Goal: Obtain resource: Download file/media

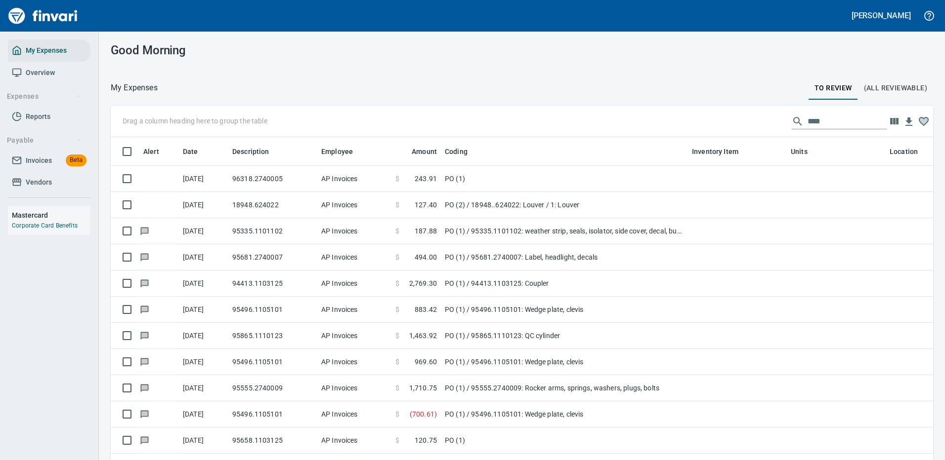
scroll to position [337, 800]
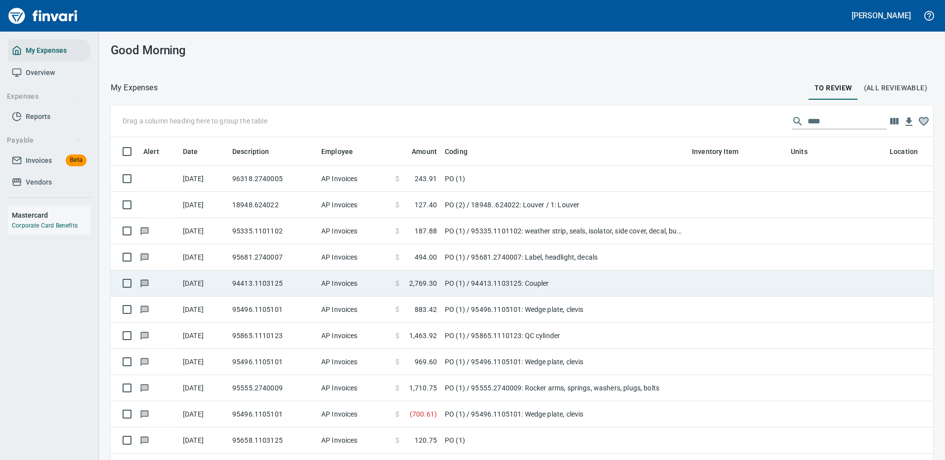
click at [594, 274] on td "PO (1) / 94413.1103125: Coupler" at bounding box center [564, 284] width 247 height 26
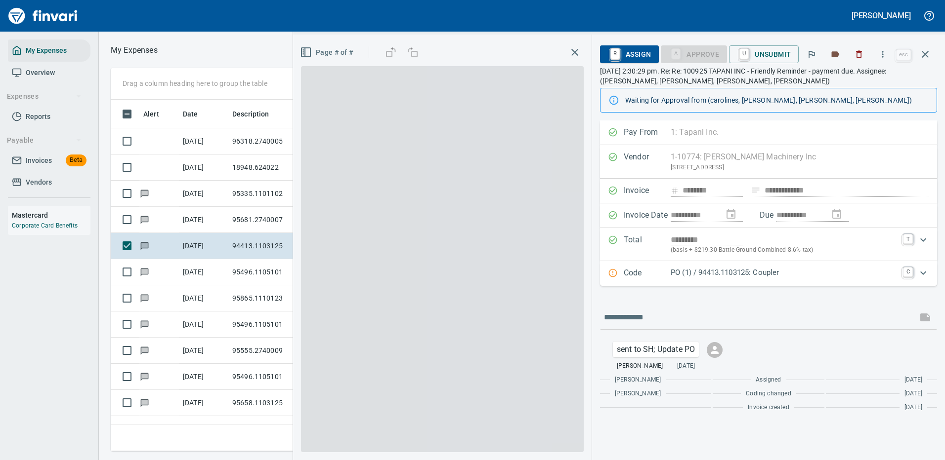
scroll to position [337, 560]
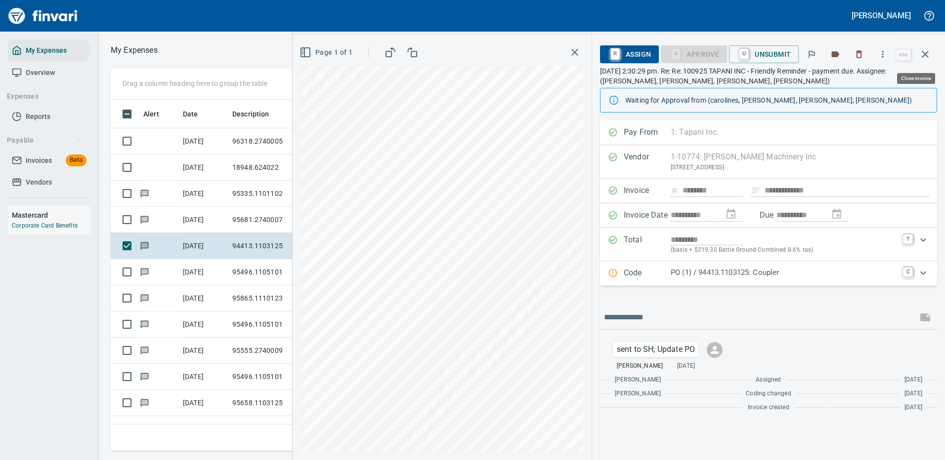
click at [923, 50] on icon "button" at bounding box center [925, 54] width 12 height 12
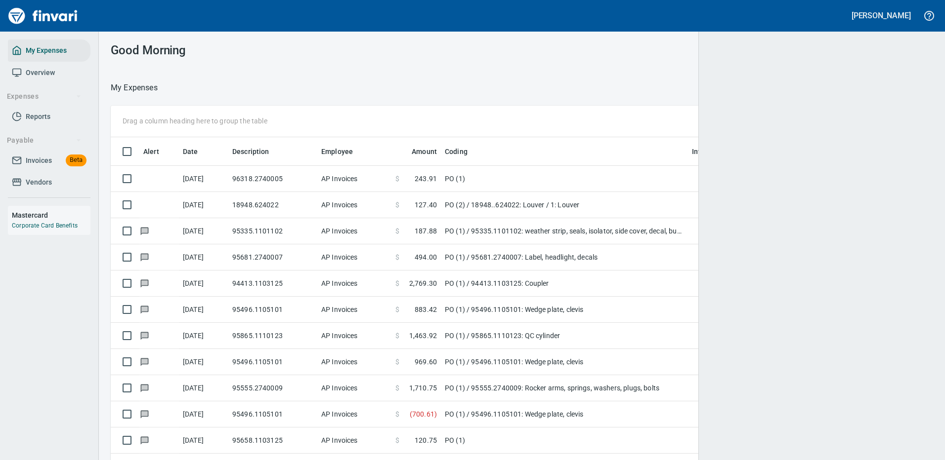
scroll to position [1, 1]
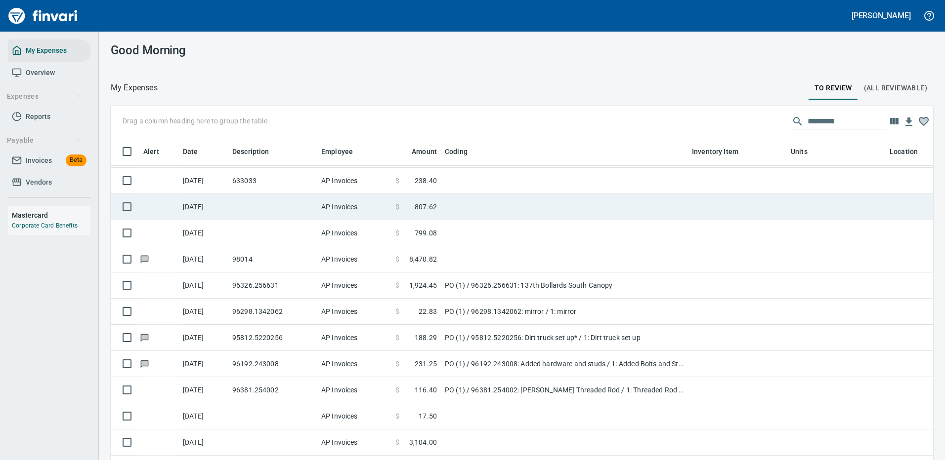
scroll to position [1630, 0]
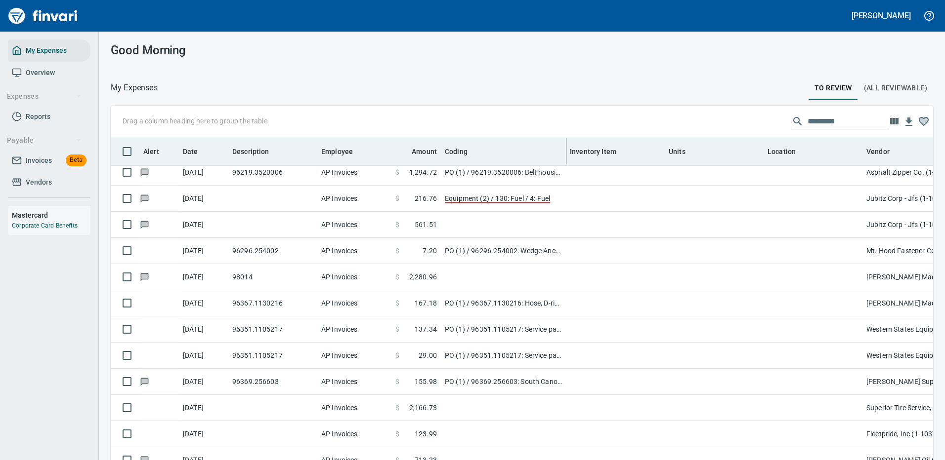
drag, startPoint x: 691, startPoint y: 153, endPoint x: 570, endPoint y: 165, distance: 121.6
click at [569, 164] on body "[PERSON_NAME] My Expenses Overview Expenses Reports Payable Invoices Beta Vendo…" at bounding box center [472, 230] width 945 height 460
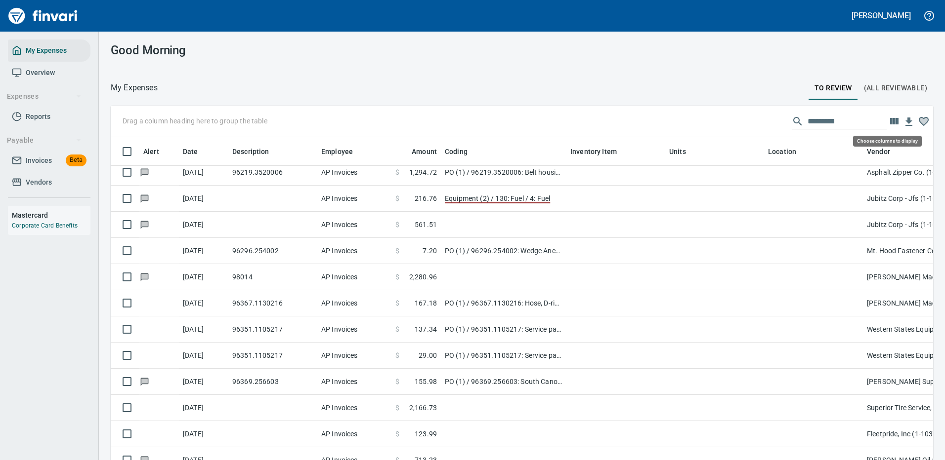
scroll to position [337, 800]
click at [890, 121] on icon "button" at bounding box center [894, 121] width 8 height 6
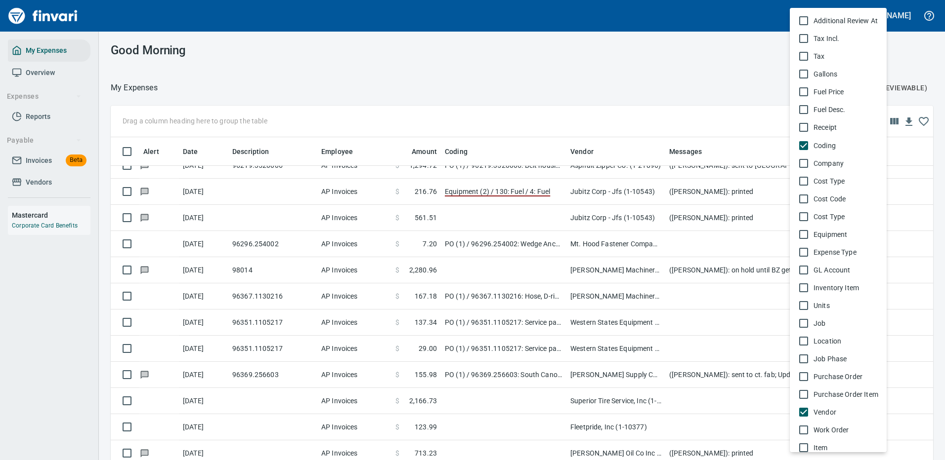
scroll to position [489, 0]
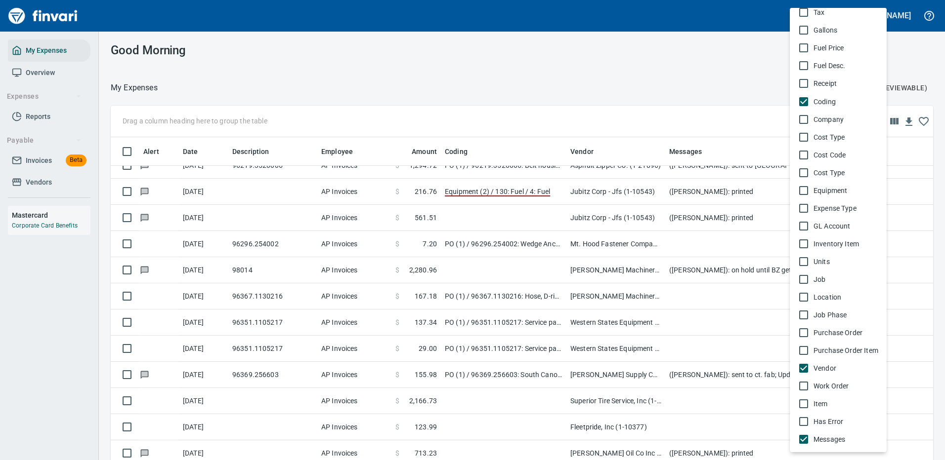
click at [916, 121] on div at bounding box center [472, 230] width 945 height 460
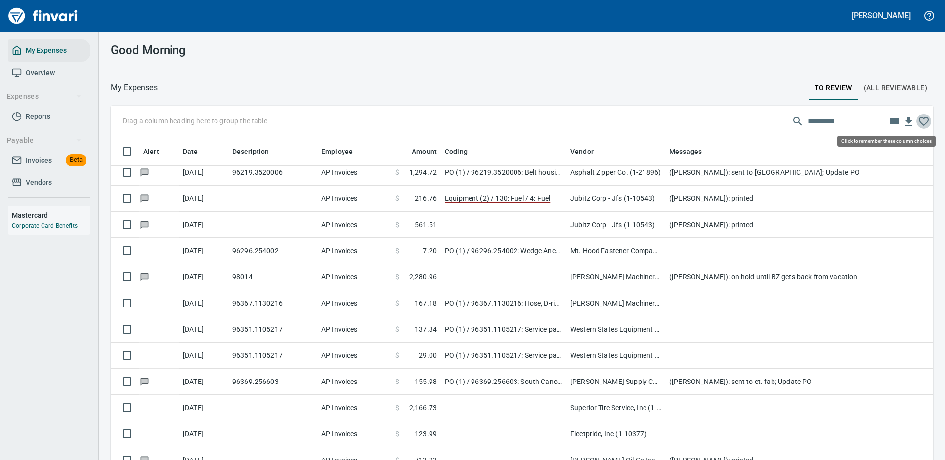
click at [917, 121] on icon "button" at bounding box center [923, 122] width 12 height 12
click at [123, 17] on div at bounding box center [337, 16] width 669 height 24
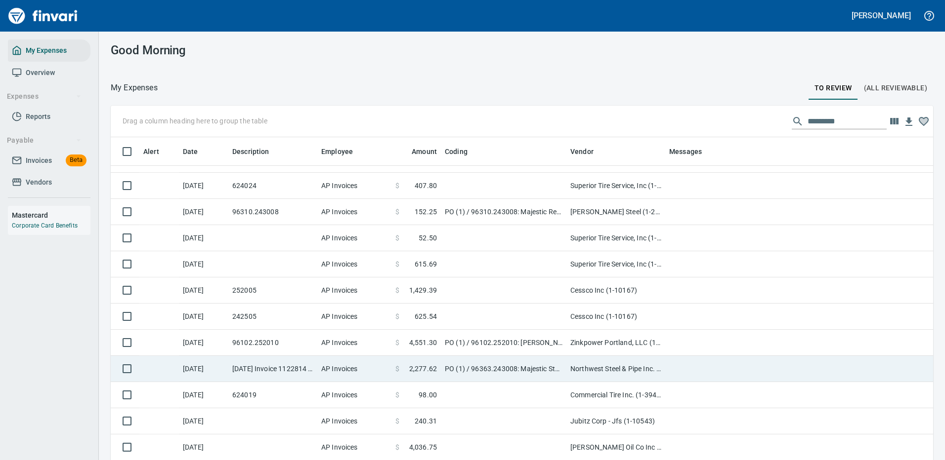
scroll to position [593, 0]
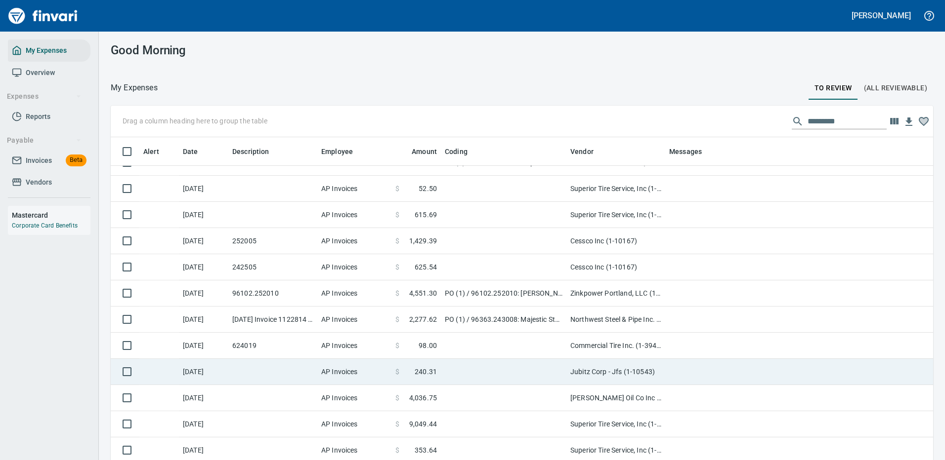
click at [458, 373] on td at bounding box center [503, 372] width 125 height 26
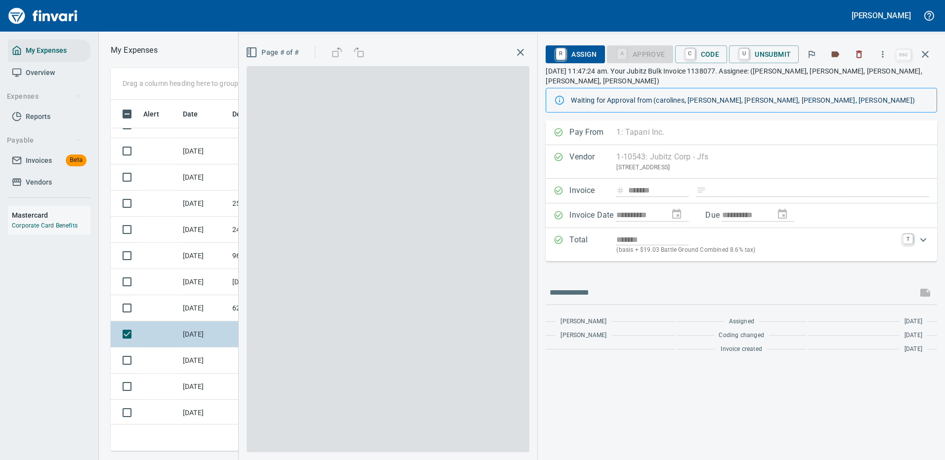
scroll to position [337, 560]
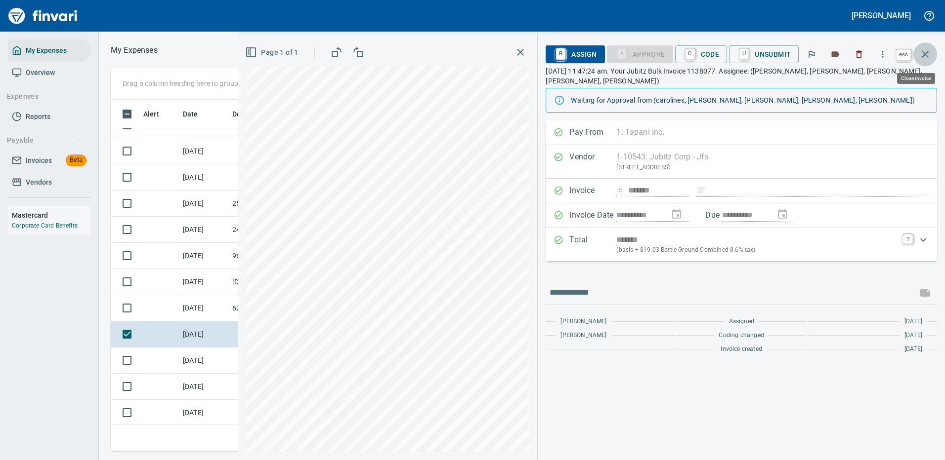
click at [926, 54] on icon "button" at bounding box center [925, 54] width 12 height 12
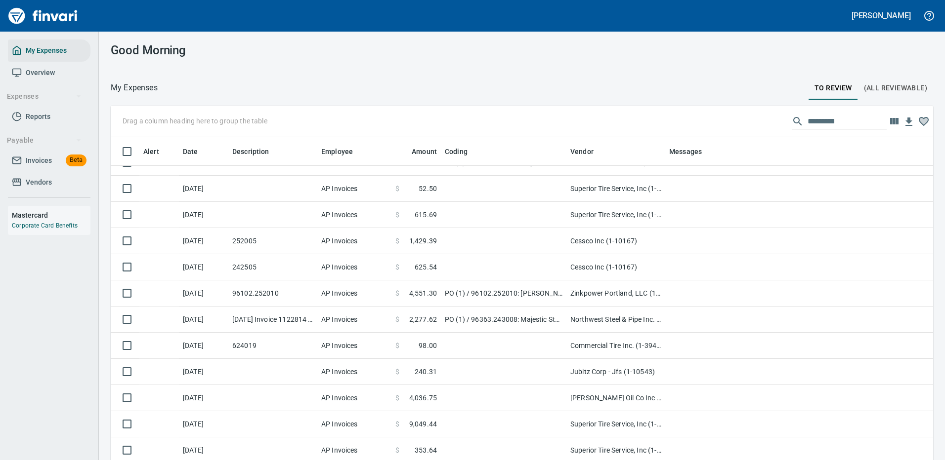
scroll to position [337, 800]
click at [828, 124] on input "text" at bounding box center [846, 122] width 79 height 16
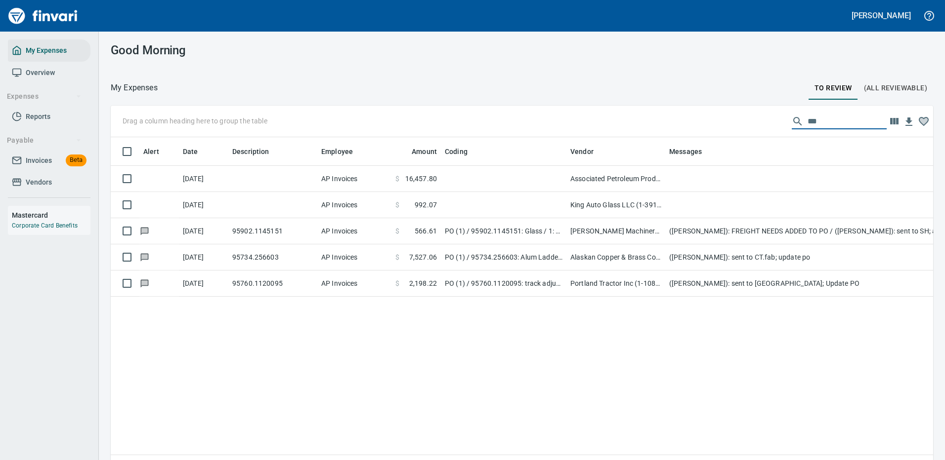
scroll to position [0, 0]
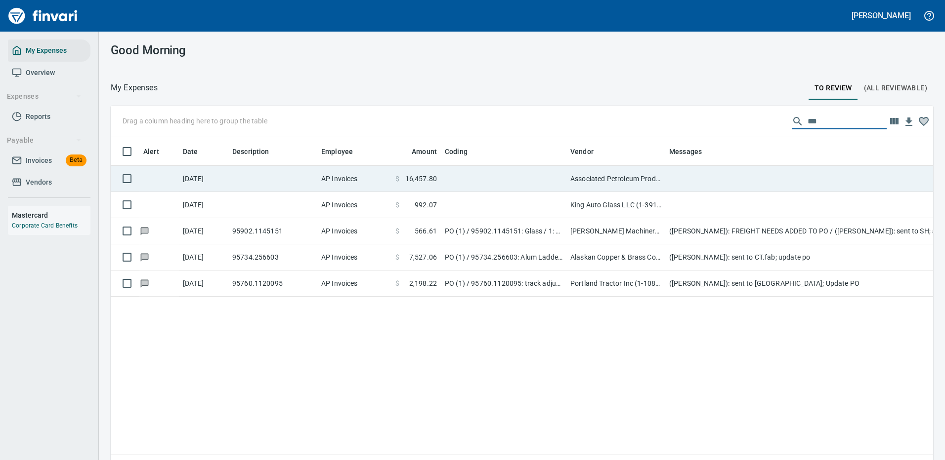
type input "***"
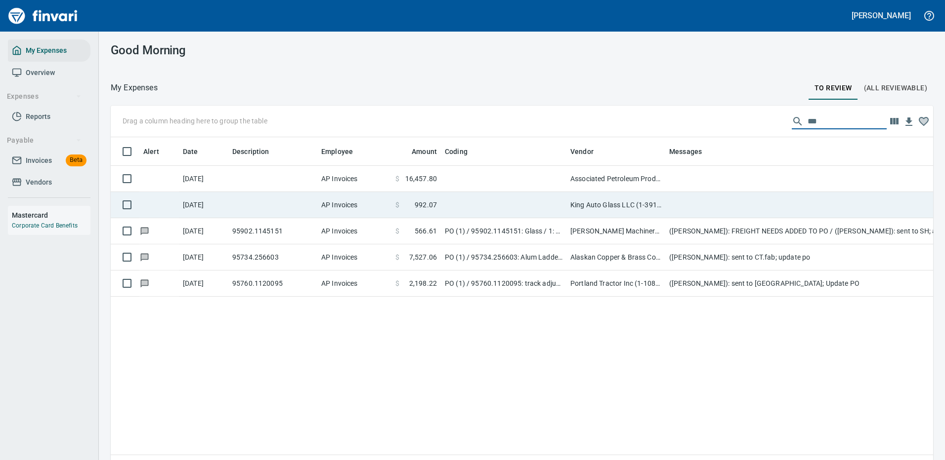
click at [593, 178] on td "Associated Petroleum Products Inc (APP) (1-23098)" at bounding box center [615, 179] width 99 height 26
click at [593, 192] on td "King Auto Glass LLC (1-39124)" at bounding box center [615, 205] width 99 height 26
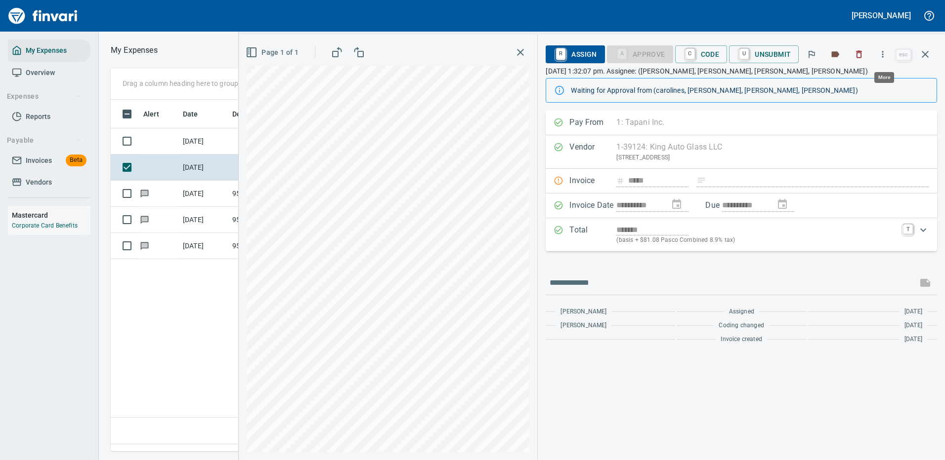
scroll to position [337, 568]
click at [884, 53] on icon "button" at bounding box center [882, 54] width 10 height 10
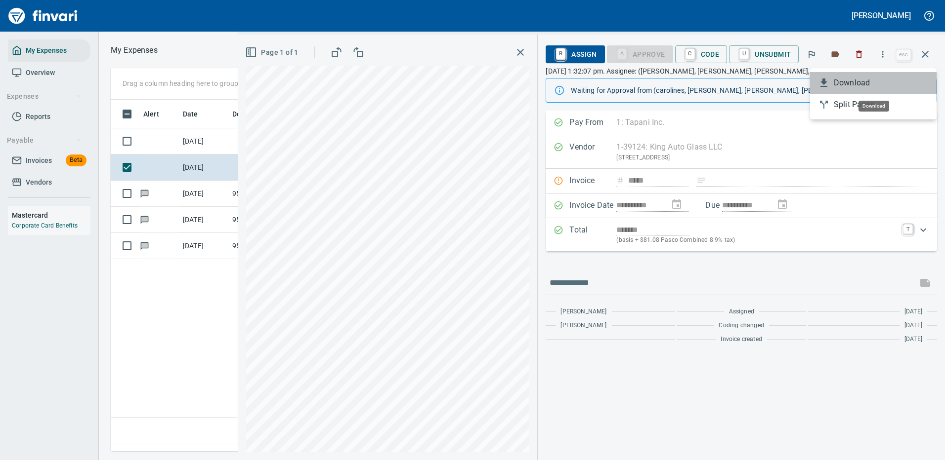
click at [840, 82] on span "Download" at bounding box center [880, 83] width 95 height 12
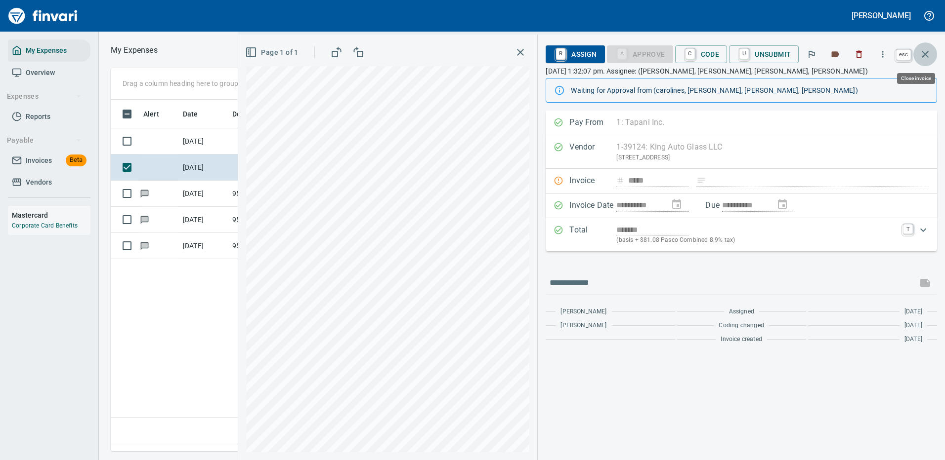
click at [926, 51] on icon "button" at bounding box center [925, 54] width 12 height 12
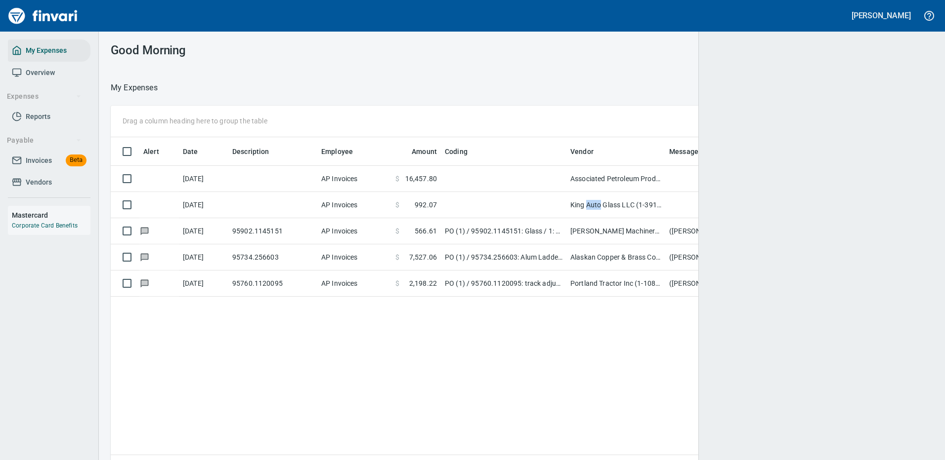
scroll to position [1, 1]
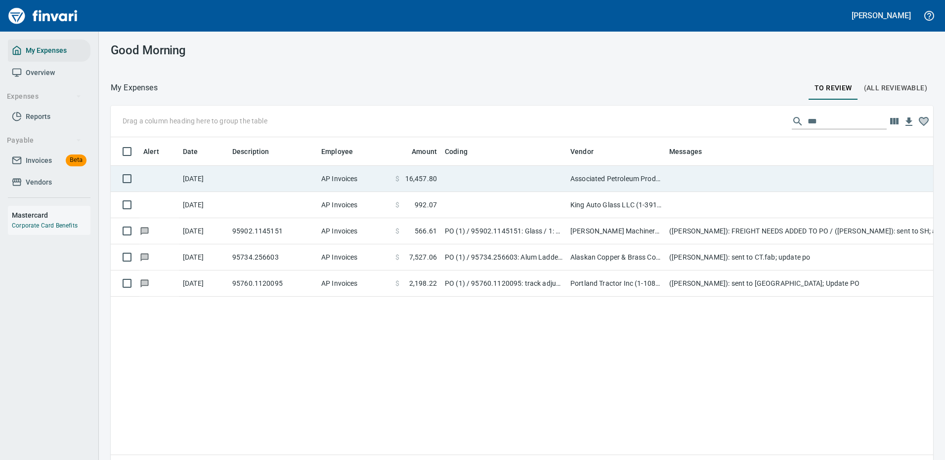
click at [685, 176] on td at bounding box center [862, 179] width 395 height 26
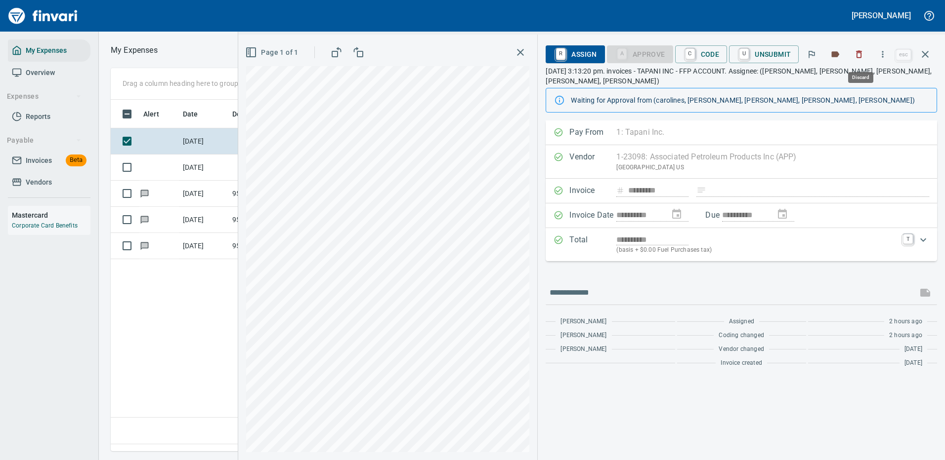
scroll to position [337, 568]
click at [886, 50] on icon "button" at bounding box center [882, 54] width 10 height 10
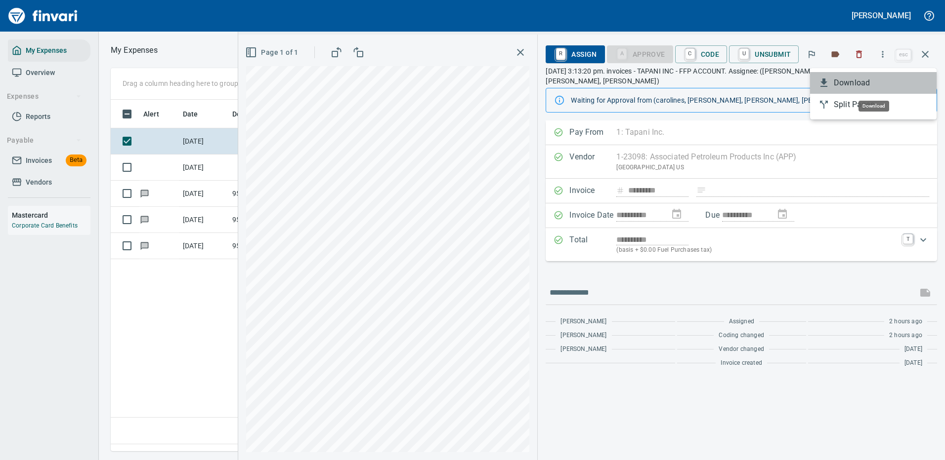
click at [845, 79] on span "Download" at bounding box center [880, 83] width 95 height 12
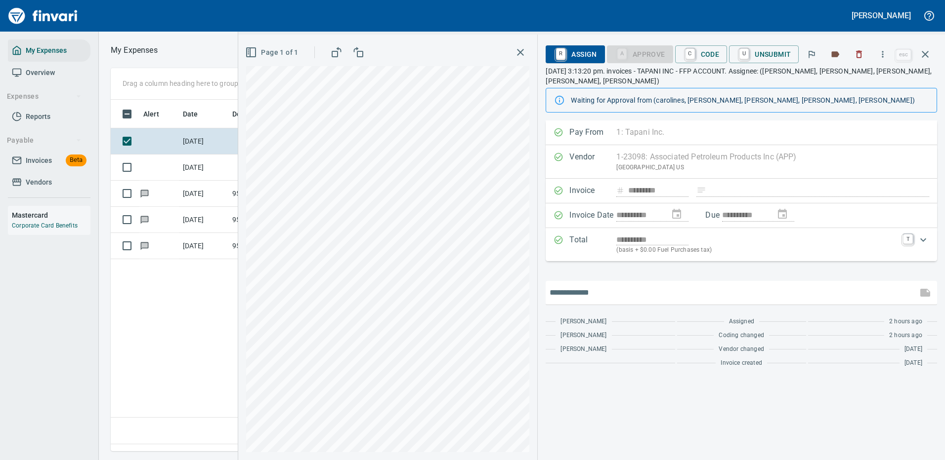
click at [580, 292] on input "text" at bounding box center [731, 293] width 364 height 16
type input "*******"
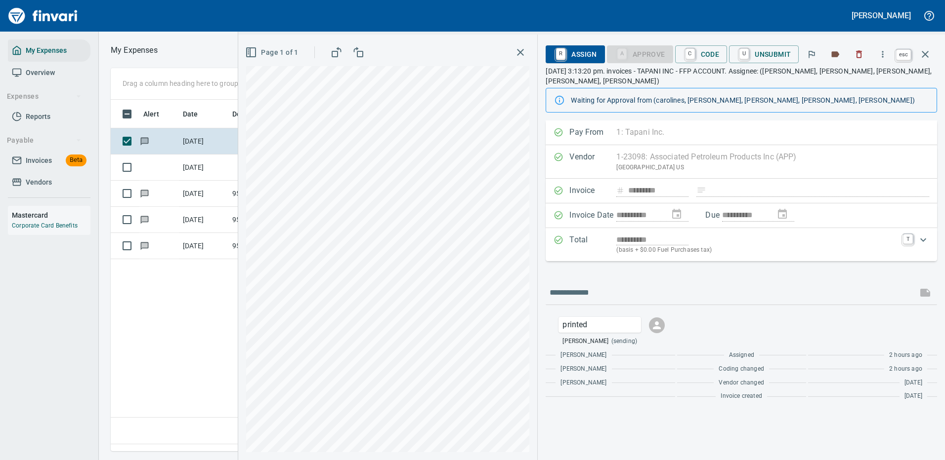
click at [928, 54] on icon "button" at bounding box center [925, 54] width 12 height 12
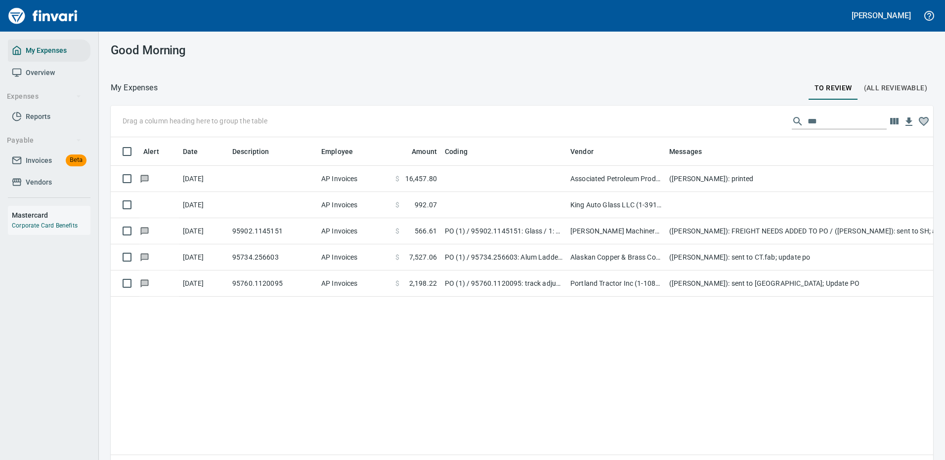
scroll to position [1, 1]
drag, startPoint x: 812, startPoint y: 120, endPoint x: 770, endPoint y: 122, distance: 42.0
click at [770, 122] on div "Drag a column heading here to group the table ***" at bounding box center [522, 122] width 822 height 32
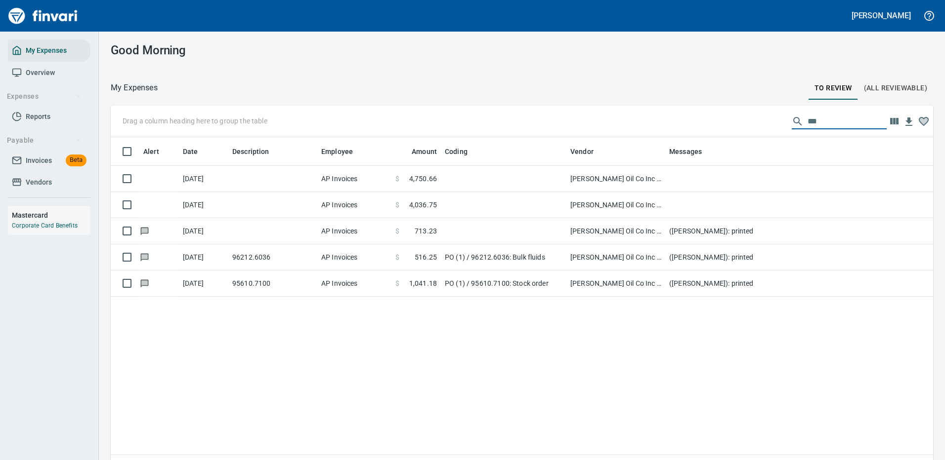
scroll to position [337, 807]
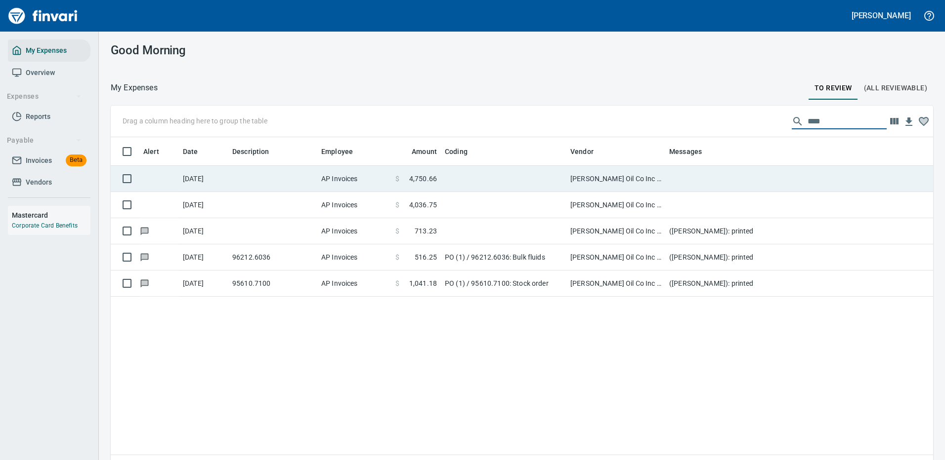
type input "****"
click at [666, 181] on td at bounding box center [862, 179] width 395 height 26
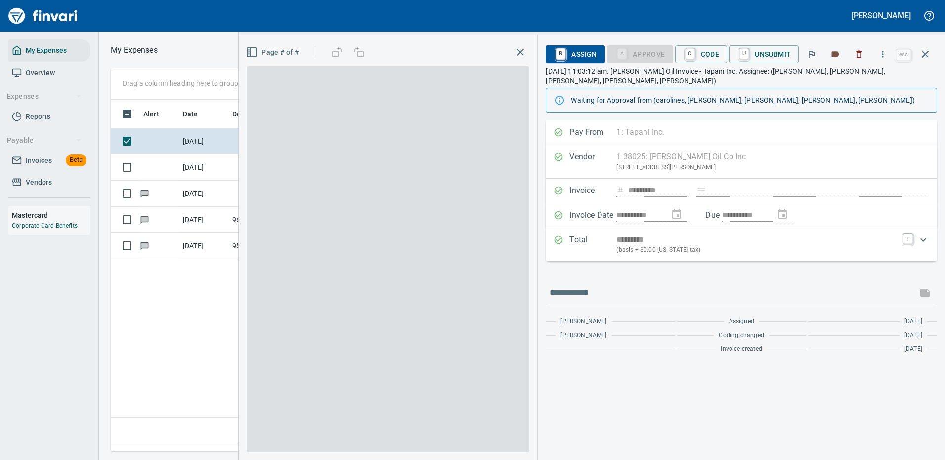
scroll to position [337, 568]
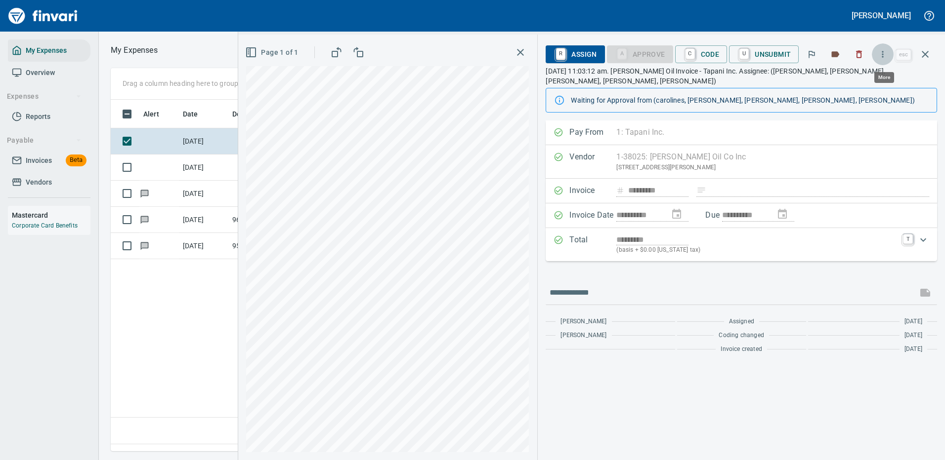
click at [885, 51] on icon "button" at bounding box center [882, 54] width 10 height 10
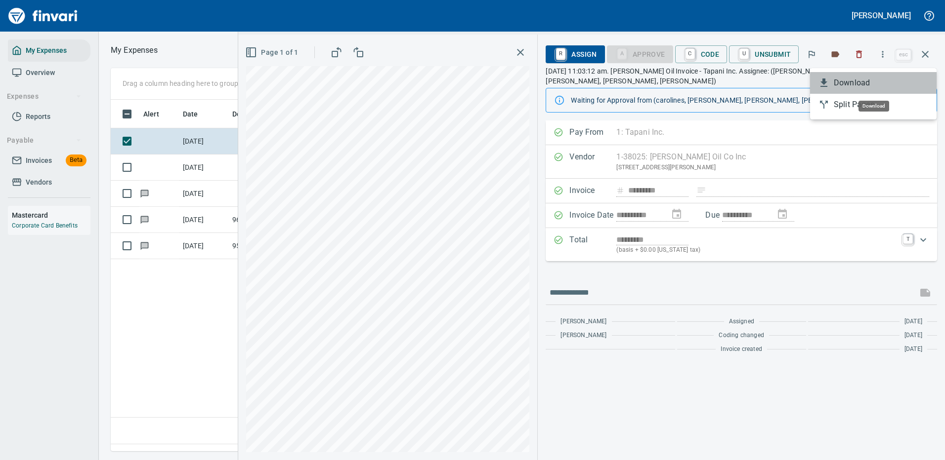
click at [842, 87] on span "Download" at bounding box center [880, 83] width 95 height 12
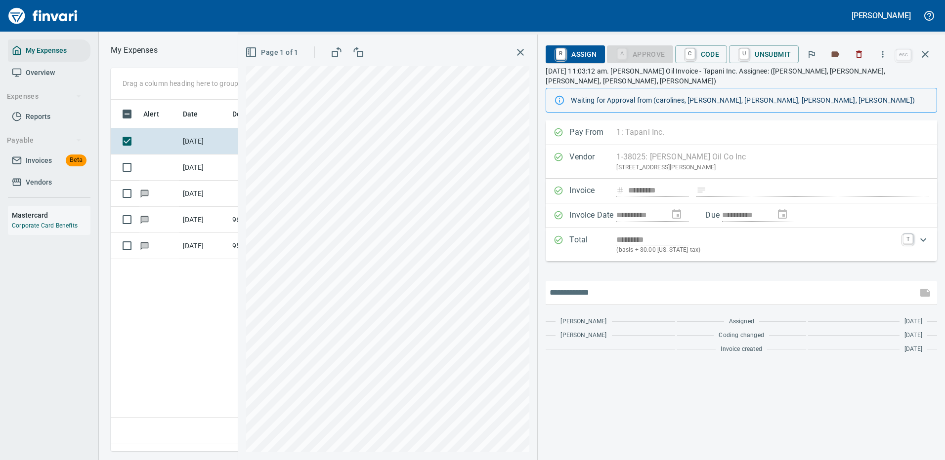
click at [592, 285] on input "text" at bounding box center [731, 293] width 364 height 16
type input "*******"
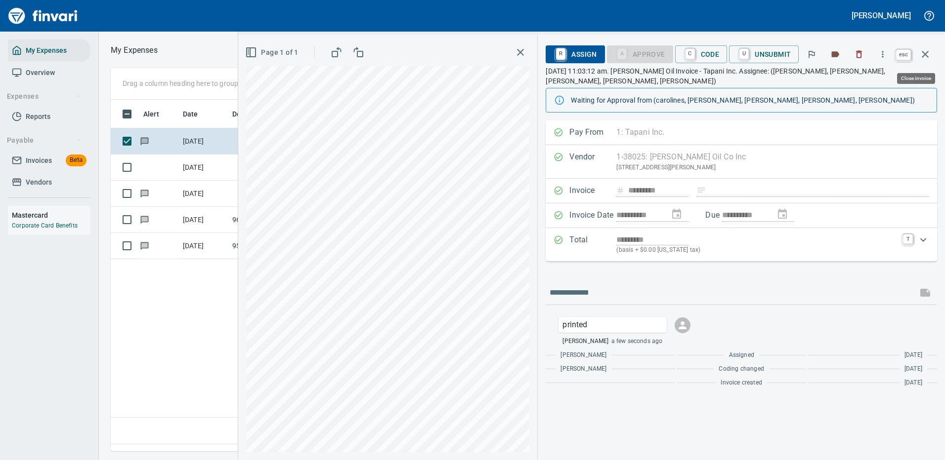
click at [925, 53] on icon "button" at bounding box center [925, 54] width 12 height 12
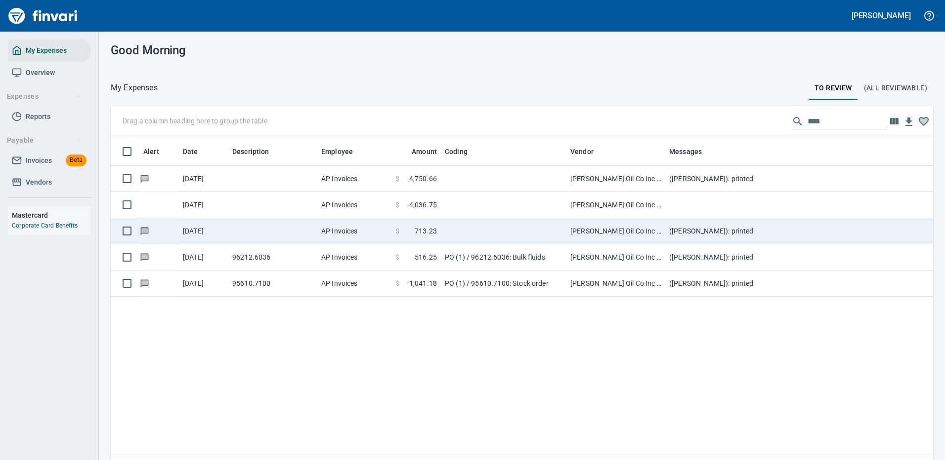
scroll to position [337, 807]
click at [683, 206] on td at bounding box center [862, 205] width 395 height 26
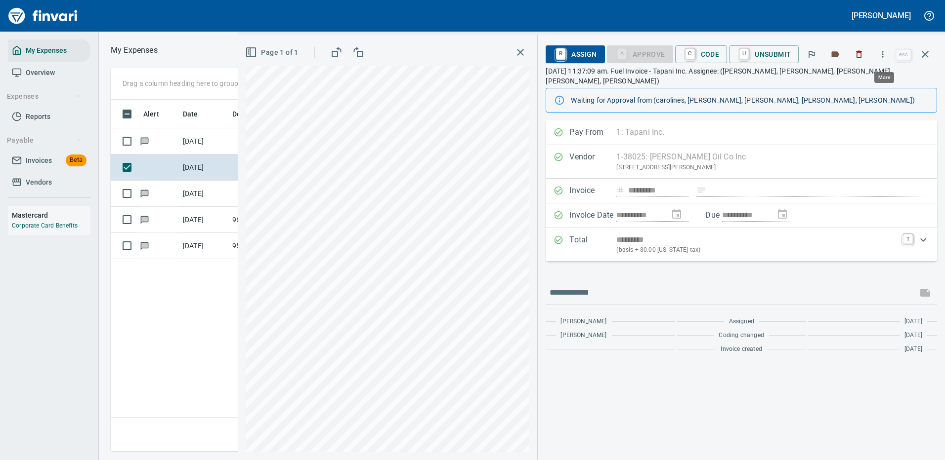
scroll to position [337, 568]
click at [882, 53] on icon "button" at bounding box center [882, 54] width 10 height 10
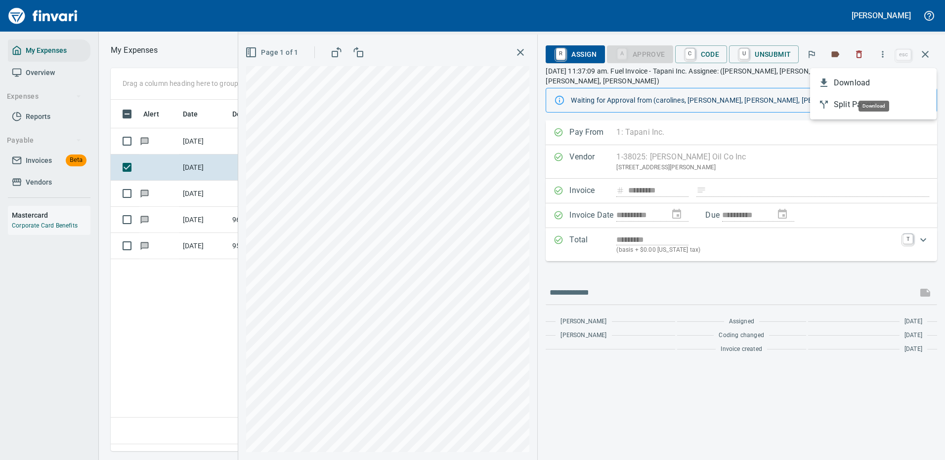
click at [841, 82] on span "Download" at bounding box center [880, 83] width 95 height 12
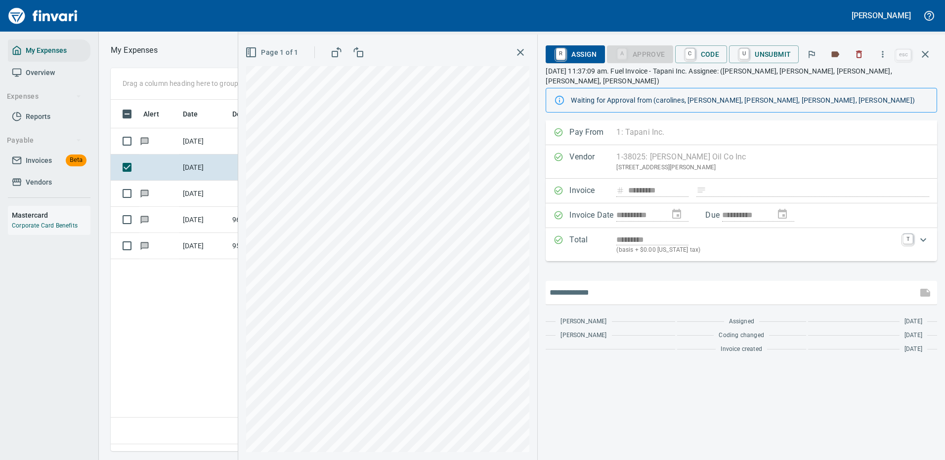
click at [602, 287] on input "text" at bounding box center [731, 293] width 364 height 16
type input "*******"
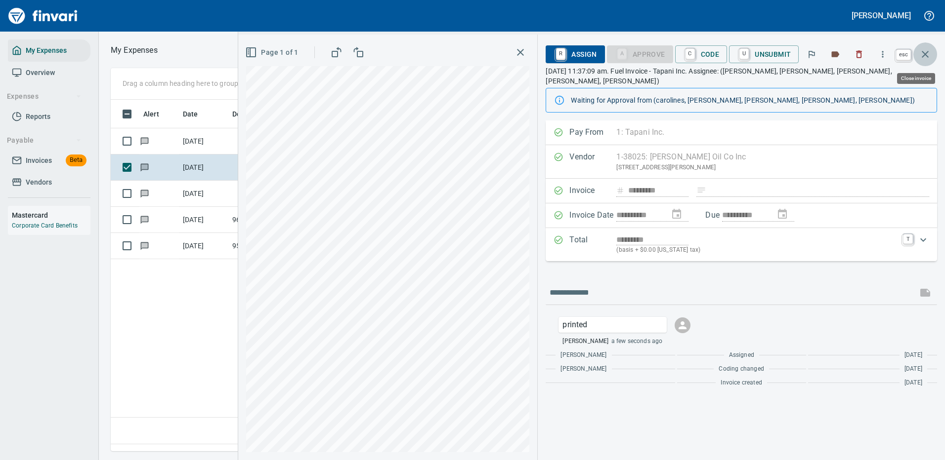
click at [924, 52] on icon "button" at bounding box center [925, 54] width 12 height 12
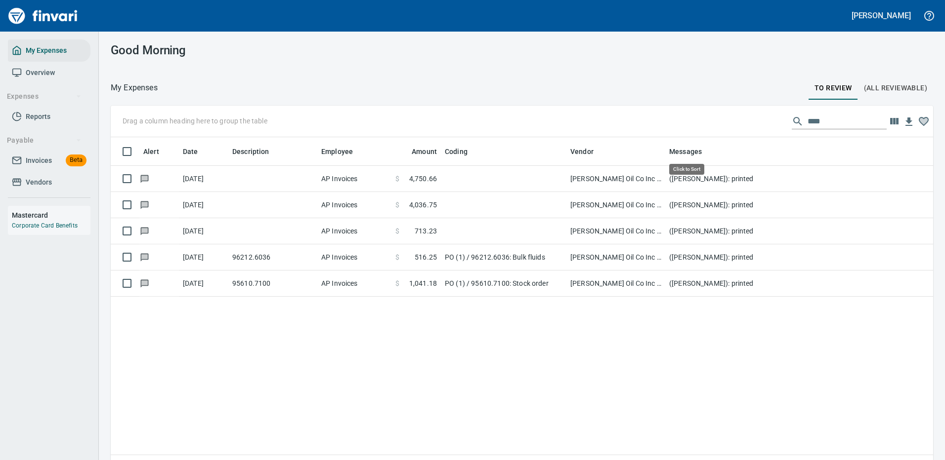
scroll to position [337, 807]
drag, startPoint x: 813, startPoint y: 124, endPoint x: 773, endPoint y: 122, distance: 40.6
click at [773, 122] on div "Drag a column heading here to group the table ****" at bounding box center [522, 122] width 822 height 32
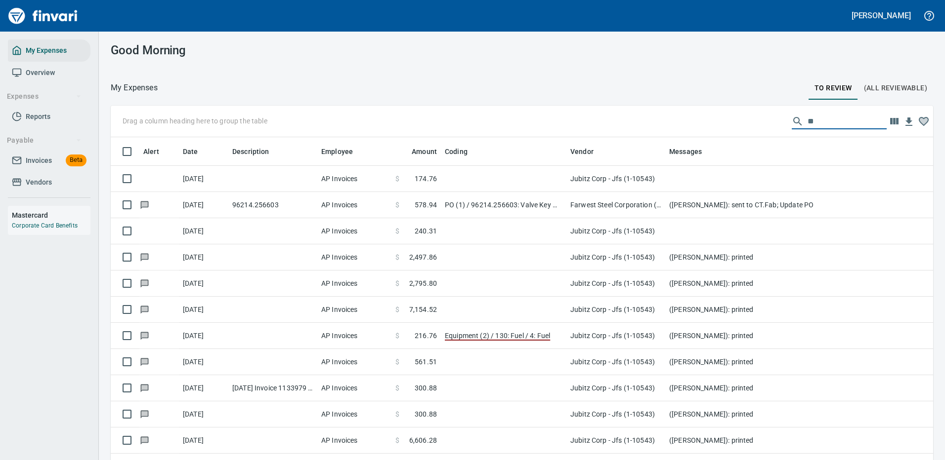
scroll to position [337, 800]
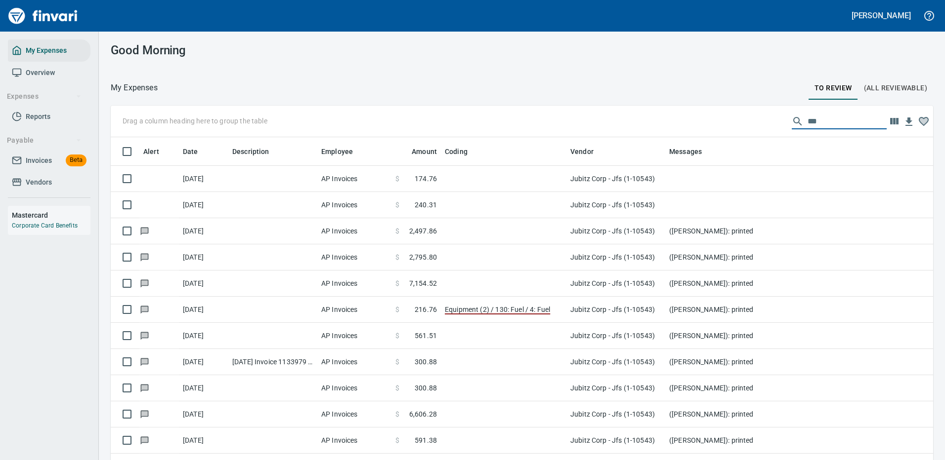
type input "***"
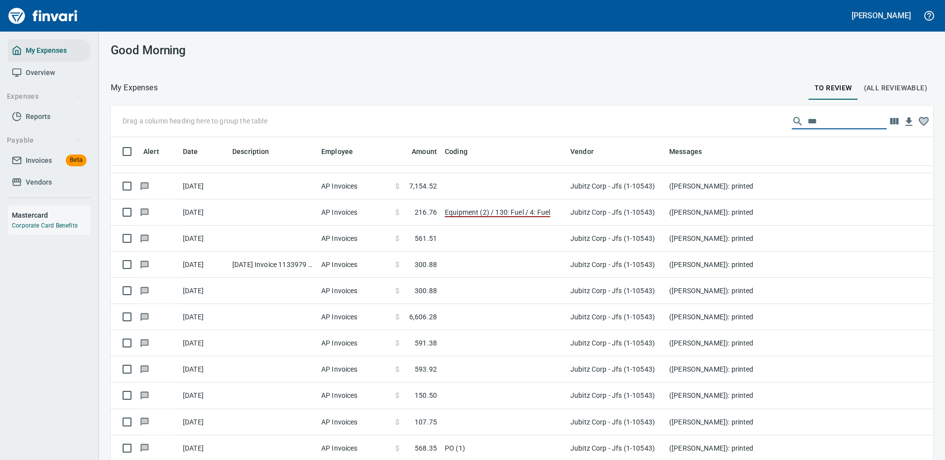
scroll to position [0, 0]
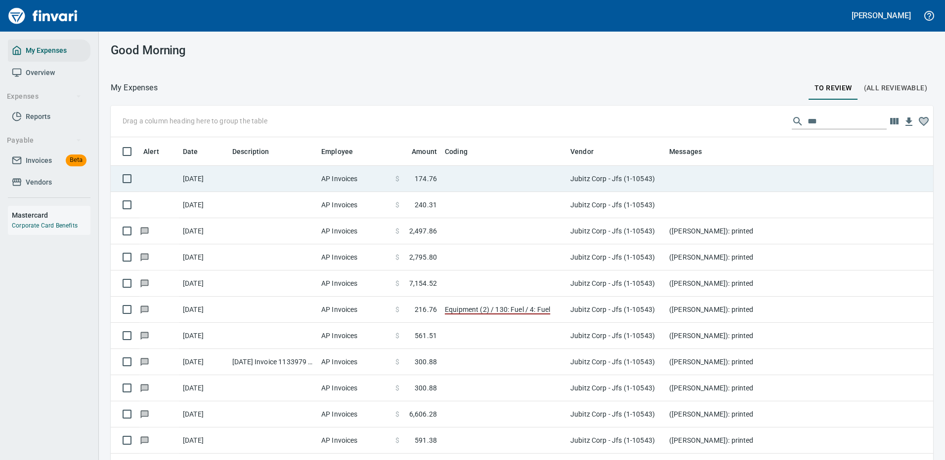
click at [704, 179] on td at bounding box center [862, 179] width 395 height 26
click at [704, 179] on div "Drag a column heading here to group the table *** Alert Date Description Employ…" at bounding box center [522, 297] width 846 height 383
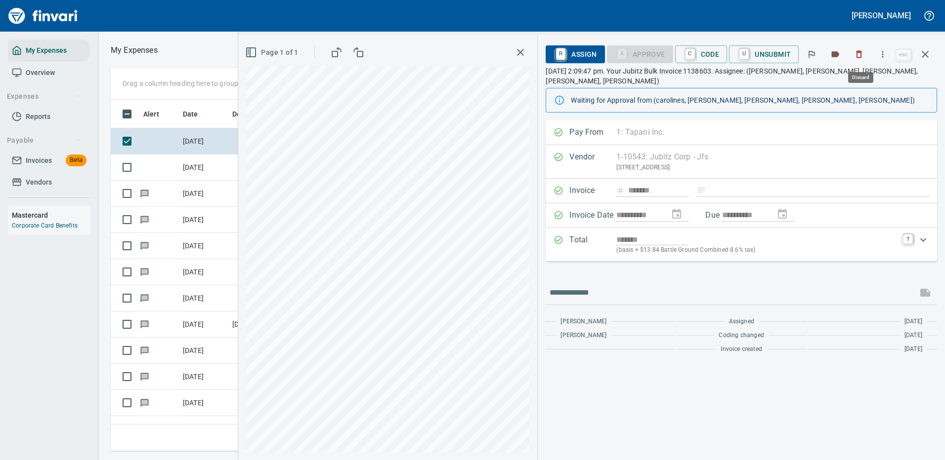
scroll to position [337, 560]
click at [885, 49] on icon "button" at bounding box center [882, 54] width 10 height 10
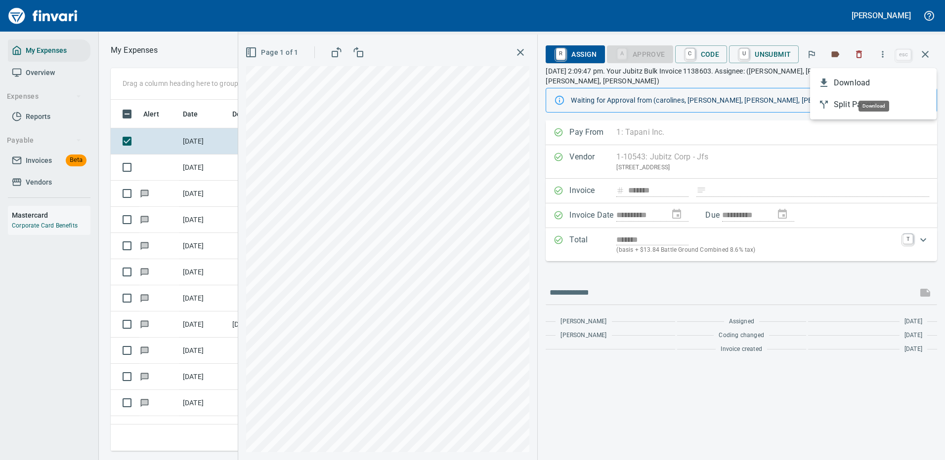
click at [838, 79] on span "Download" at bounding box center [880, 83] width 95 height 12
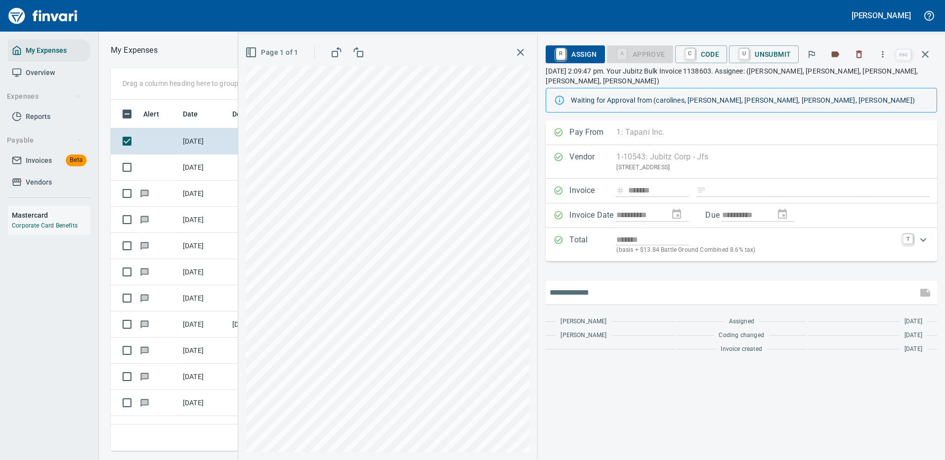
click at [593, 285] on input "text" at bounding box center [731, 293] width 364 height 16
type input "*******"
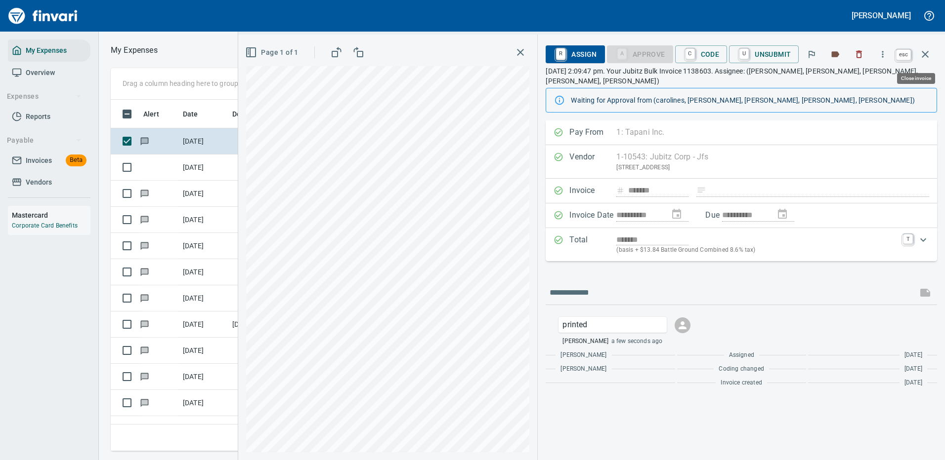
click at [925, 54] on icon "button" at bounding box center [924, 54] width 7 height 7
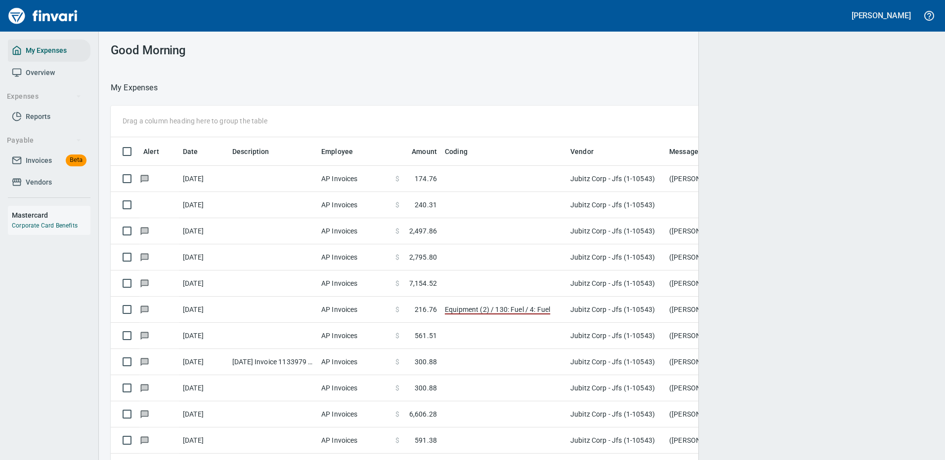
scroll to position [1, 1]
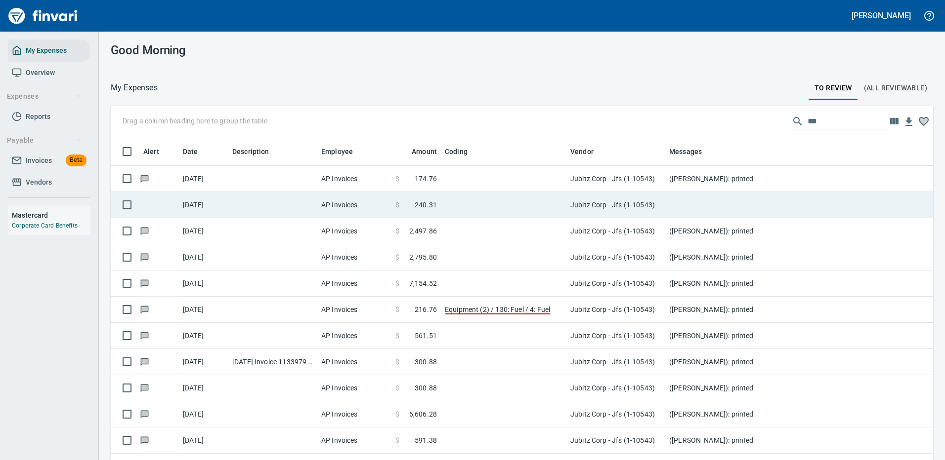
click at [715, 198] on td at bounding box center [862, 205] width 395 height 26
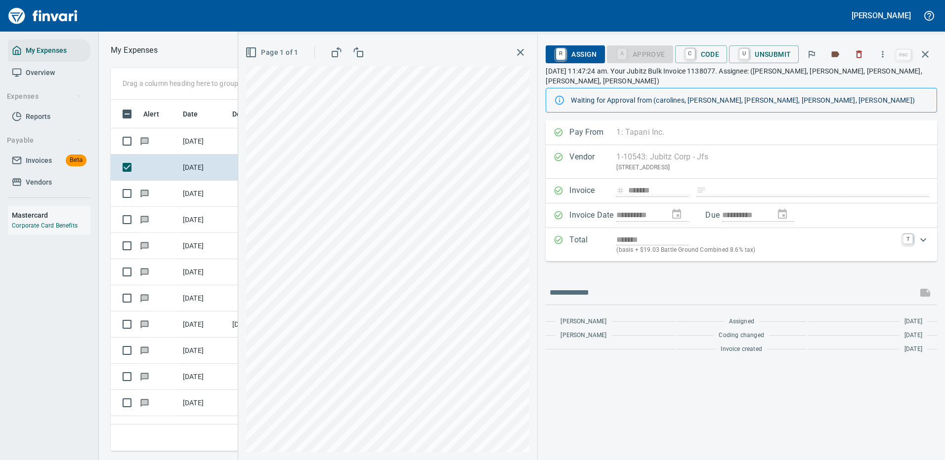
scroll to position [337, 560]
click at [884, 53] on icon "button" at bounding box center [882, 54] width 10 height 10
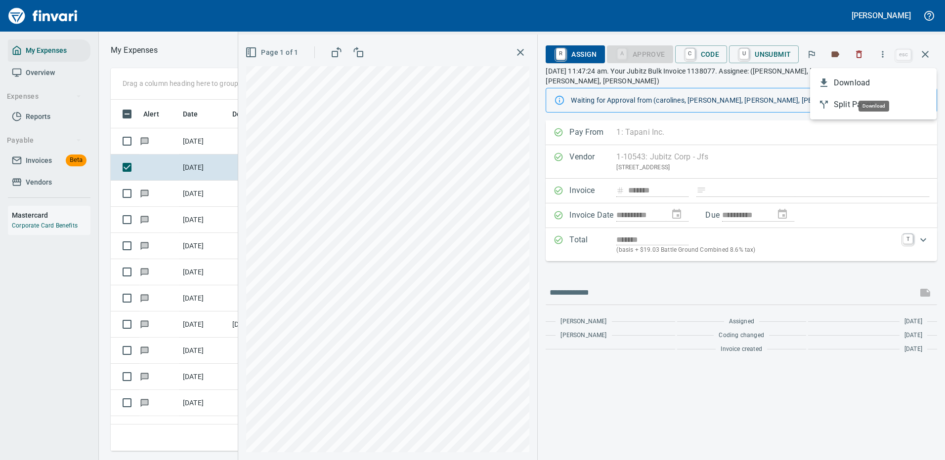
click at [846, 82] on span "Download" at bounding box center [880, 83] width 95 height 12
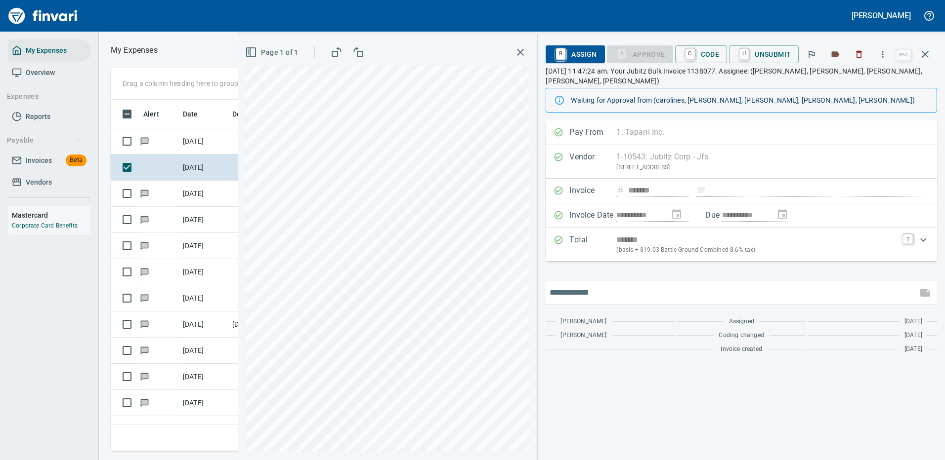
drag, startPoint x: 590, startPoint y: 279, endPoint x: 599, endPoint y: 282, distance: 9.7
click at [590, 285] on input "text" at bounding box center [731, 293] width 364 height 16
type input "*******"
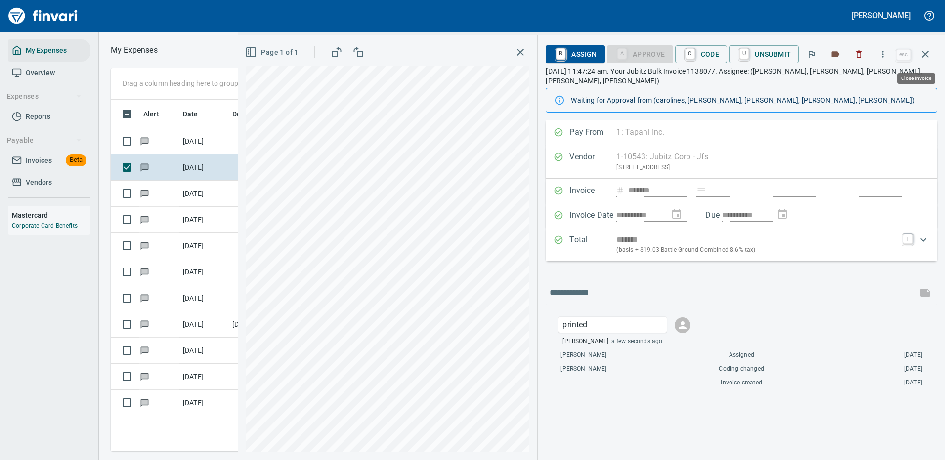
click at [926, 52] on icon "button" at bounding box center [925, 54] width 12 height 12
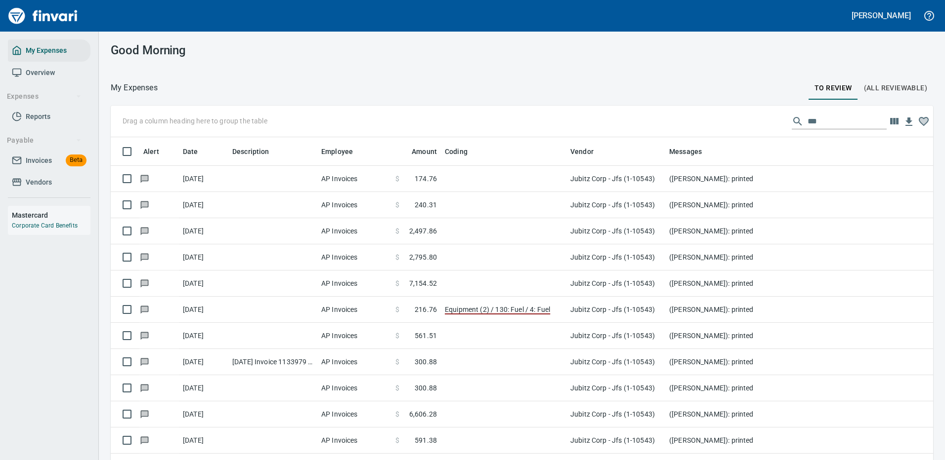
scroll to position [1, 1]
drag, startPoint x: 814, startPoint y: 120, endPoint x: 716, endPoint y: 120, distance: 97.8
click at [718, 121] on div "Drag a column heading here to group the table ***" at bounding box center [522, 122] width 822 height 32
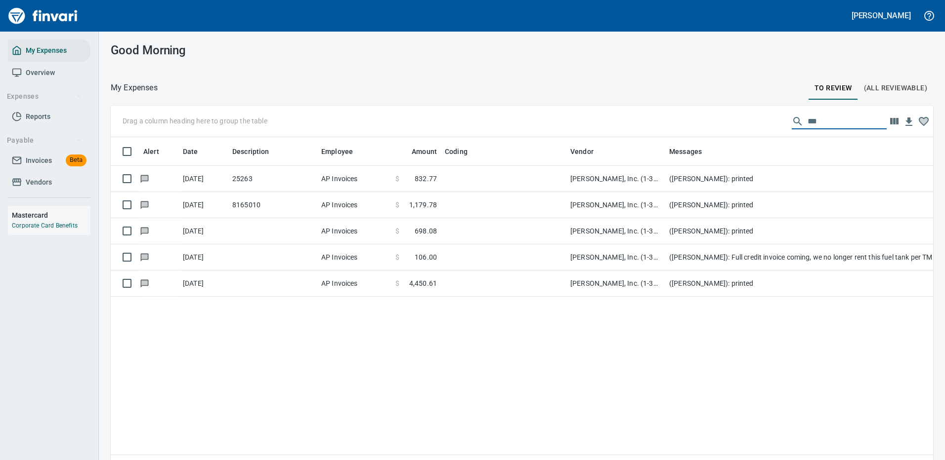
scroll to position [337, 807]
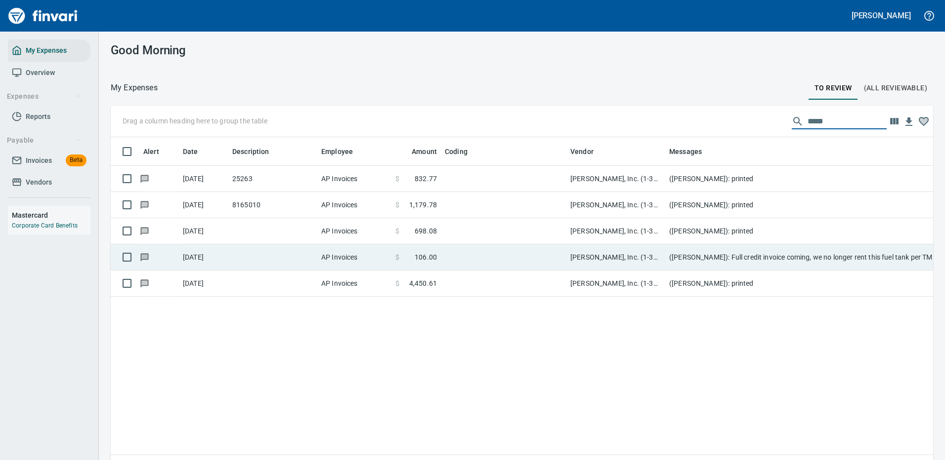
type input "*****"
click at [464, 253] on td at bounding box center [503, 258] width 125 height 26
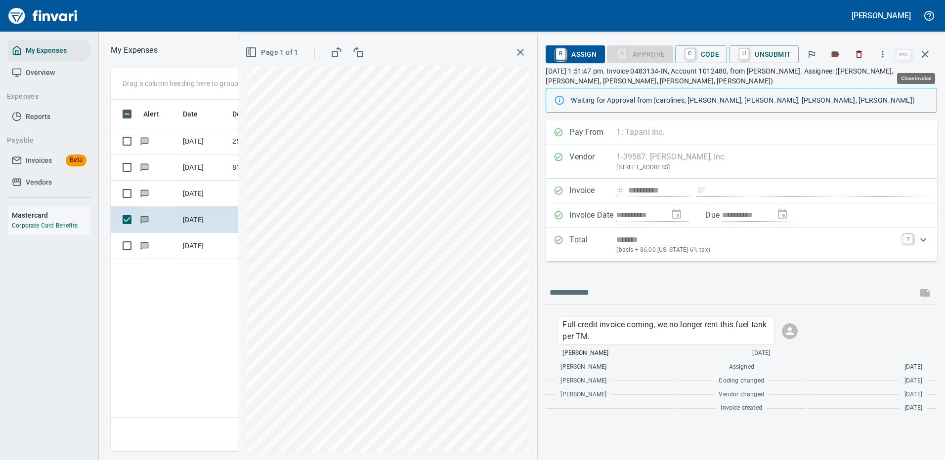
scroll to position [337, 568]
click at [706, 53] on span "C Code" at bounding box center [701, 54] width 37 height 17
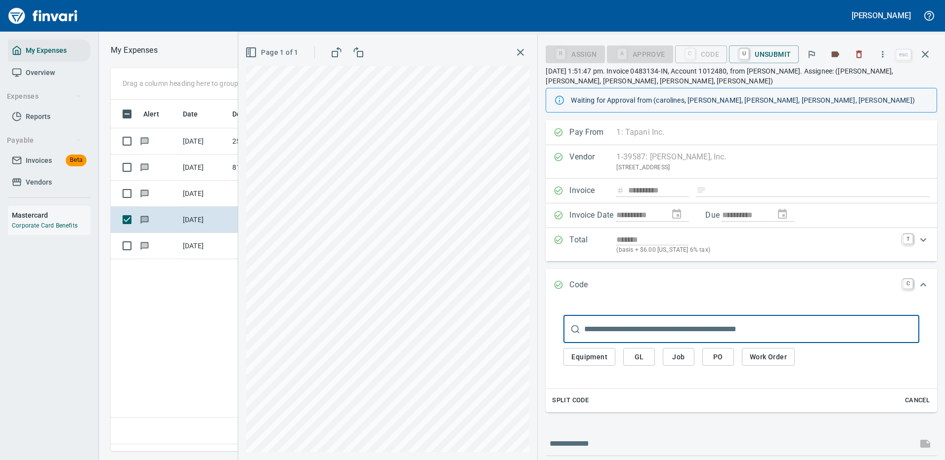
click at [680, 355] on span "Job" at bounding box center [678, 357] width 16 height 12
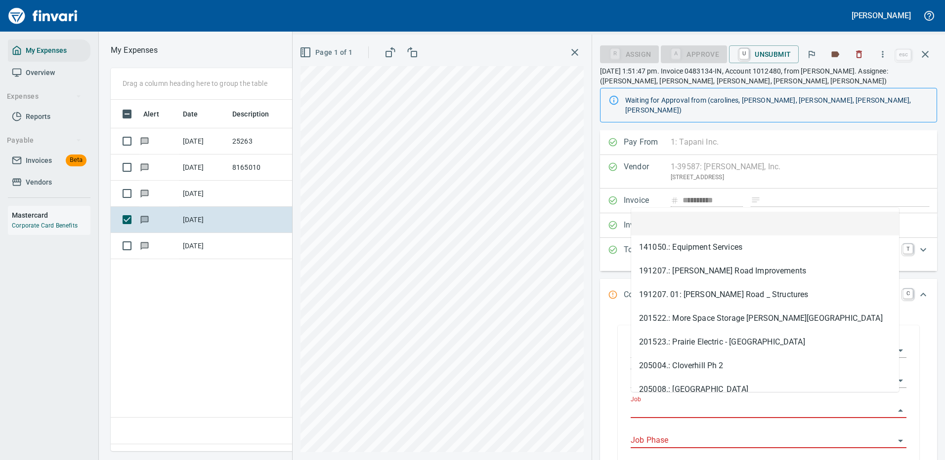
click at [655, 404] on input "Job" at bounding box center [762, 411] width 264 height 14
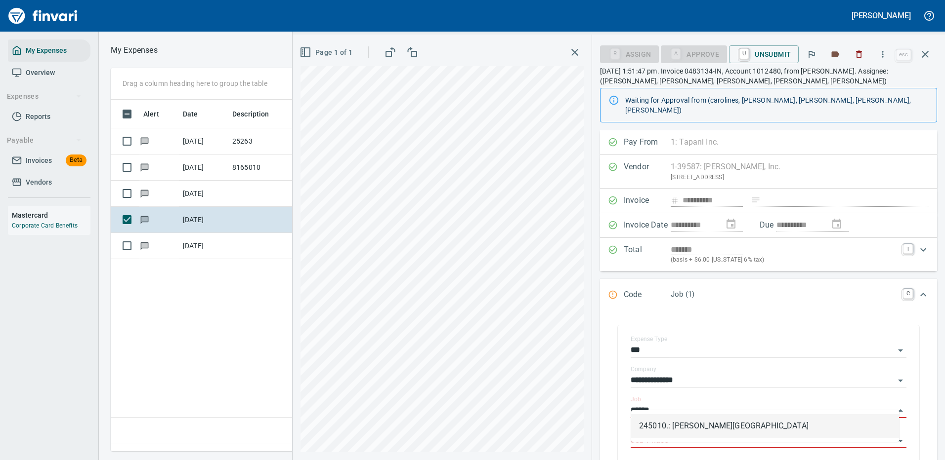
click at [683, 422] on li "245010.: [PERSON_NAME][GEOGRAPHIC_DATA]" at bounding box center [765, 426] width 268 height 24
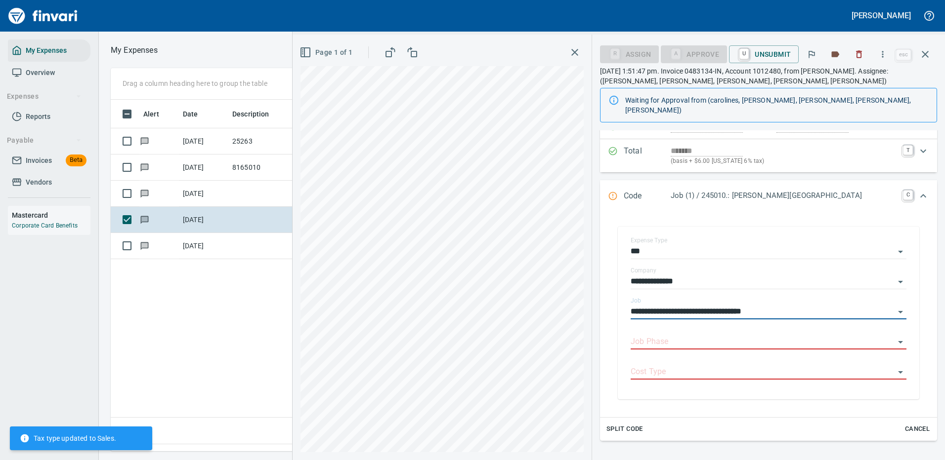
scroll to position [198, 0]
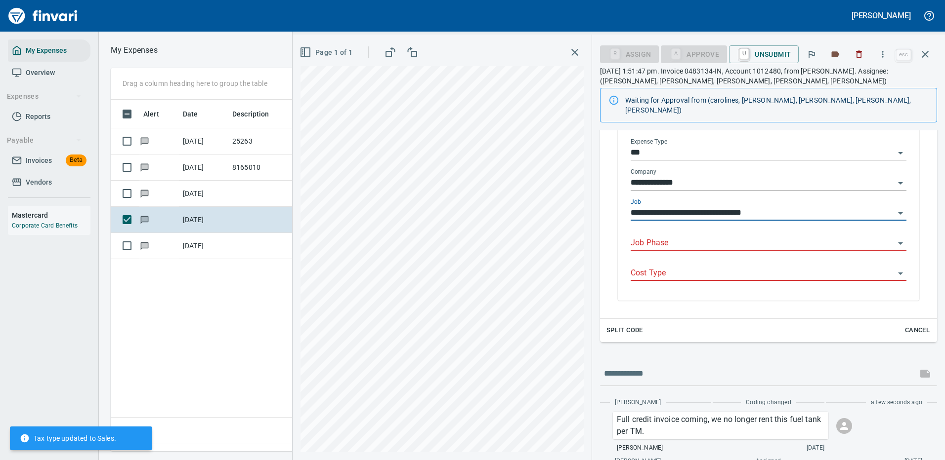
click at [734, 229] on div "Job Phase" at bounding box center [768, 240] width 276 height 22
type input "**********"
click at [734, 229] on div "Job Phase" at bounding box center [768, 240] width 276 height 22
click at [732, 237] on input "Job Phase" at bounding box center [762, 244] width 264 height 14
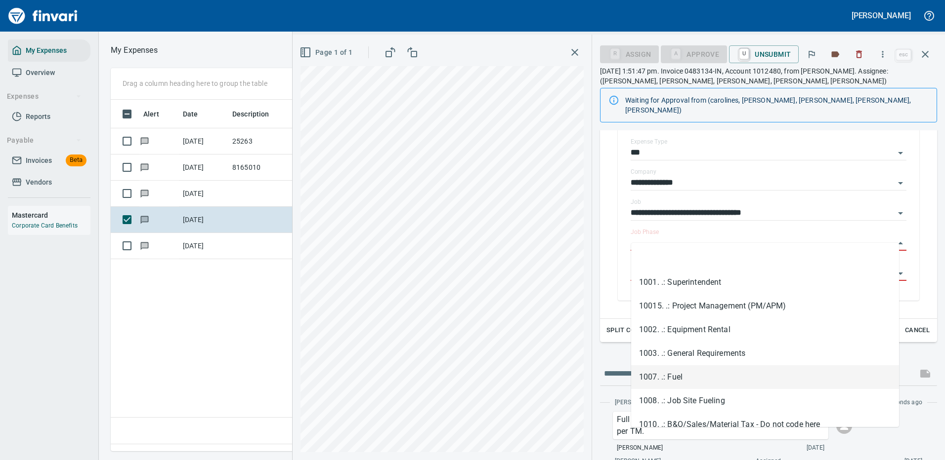
drag, startPoint x: 671, startPoint y: 379, endPoint x: 709, endPoint y: 327, distance: 65.1
click at [671, 379] on li "1007. .: Fuel" at bounding box center [765, 378] width 268 height 24
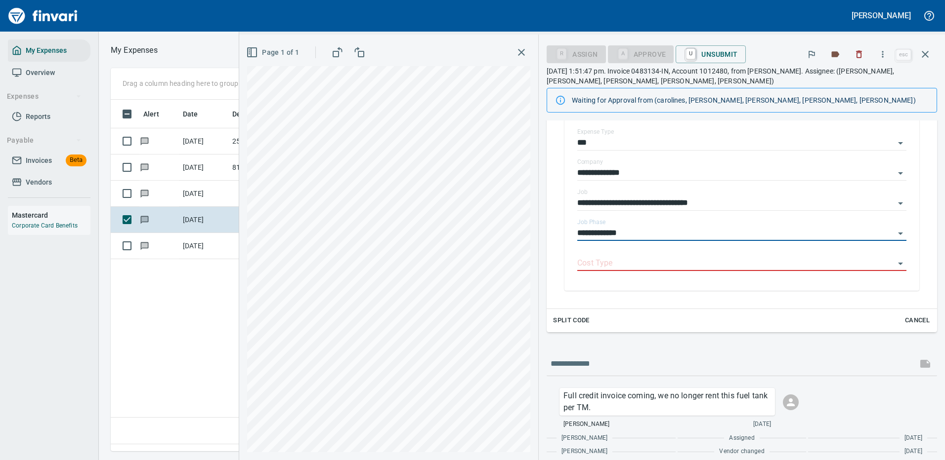
type input "**********"
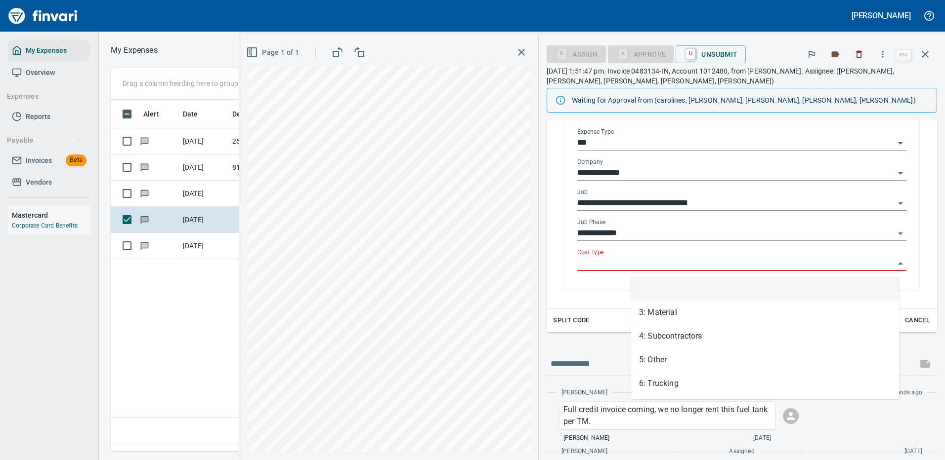
click at [696, 262] on input "Cost Type" at bounding box center [735, 264] width 317 height 14
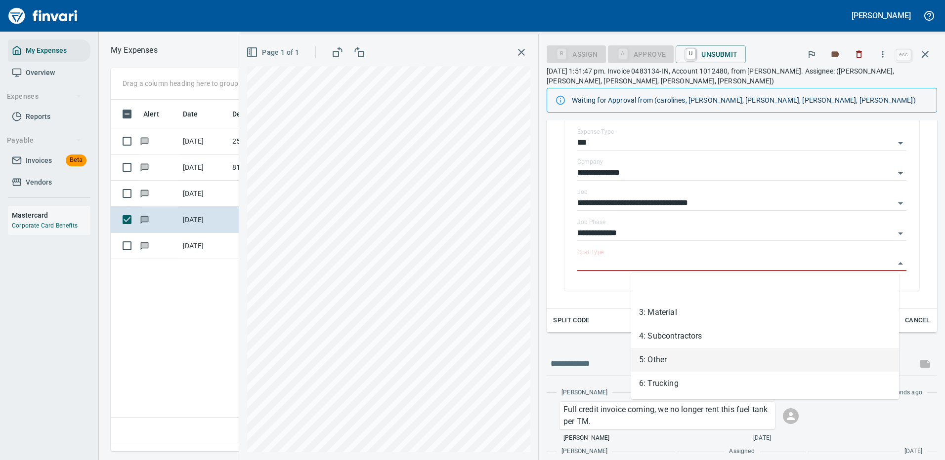
drag, startPoint x: 654, startPoint y: 357, endPoint x: 783, endPoint y: 326, distance: 132.2
click at [655, 357] on li "5: Other" at bounding box center [765, 360] width 268 height 24
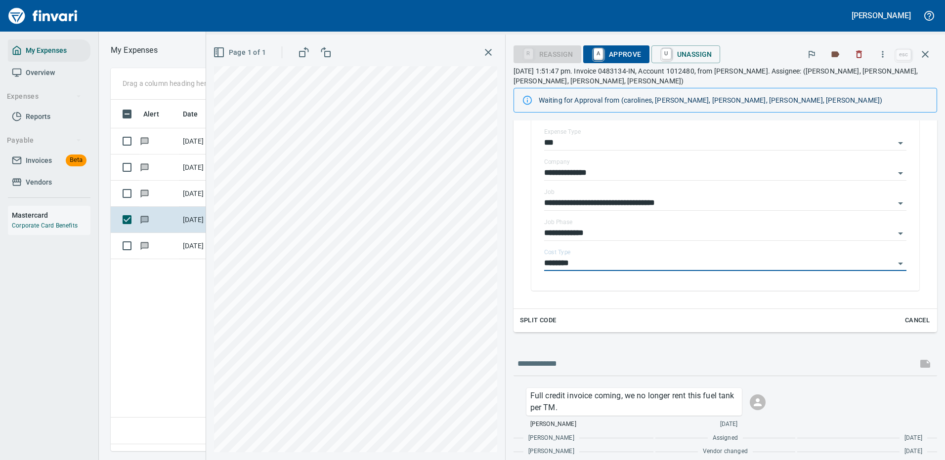
type input "********"
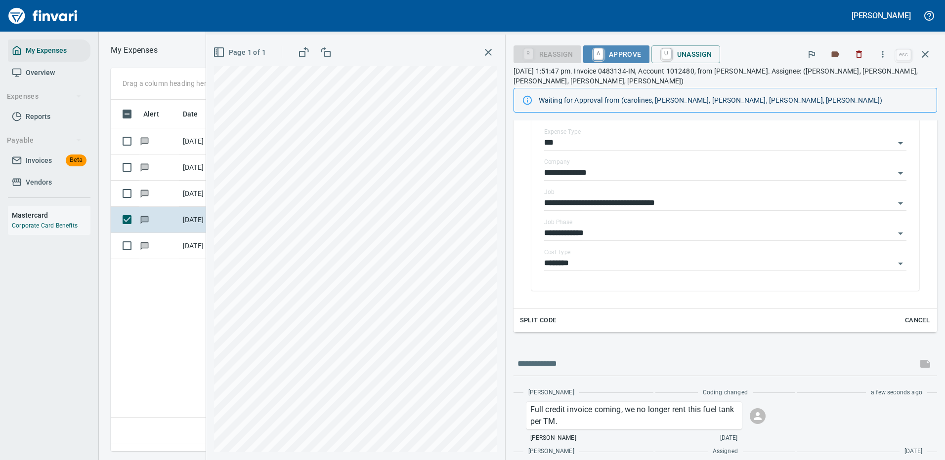
click at [641, 53] on span "A Approve" at bounding box center [616, 54] width 50 height 17
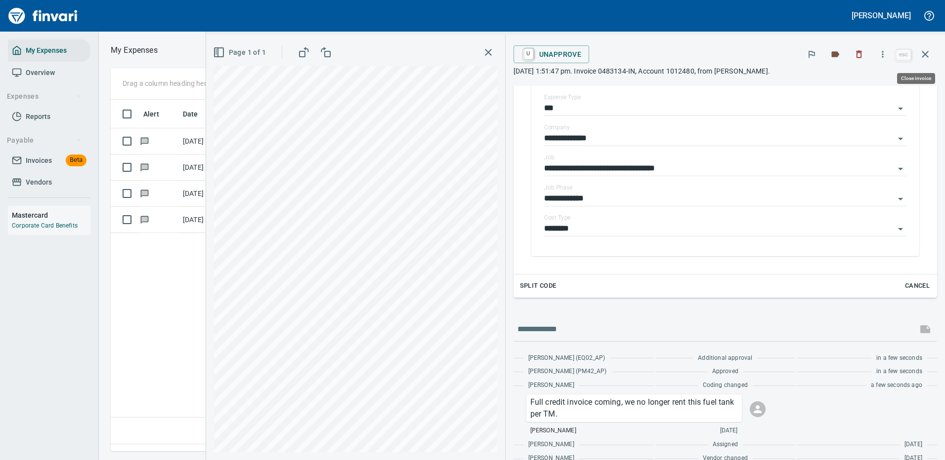
click at [926, 53] on icon "button" at bounding box center [924, 54] width 7 height 7
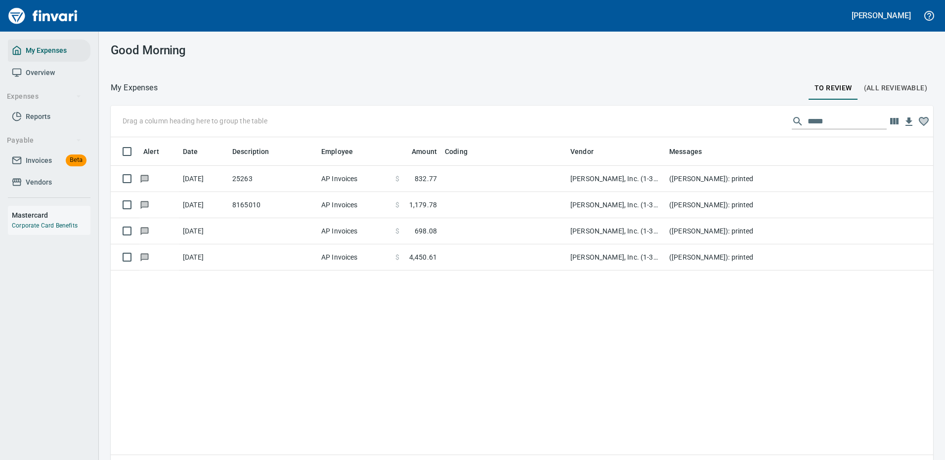
scroll to position [337, 807]
drag, startPoint x: 820, startPoint y: 122, endPoint x: 739, endPoint y: 122, distance: 81.0
click at [739, 122] on div "Drag a column heading here to group the table *****" at bounding box center [522, 122] width 822 height 32
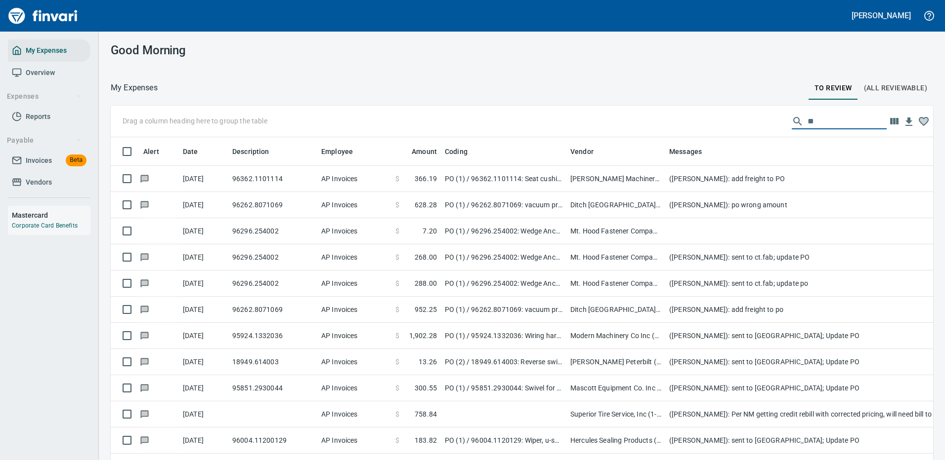
scroll to position [337, 800]
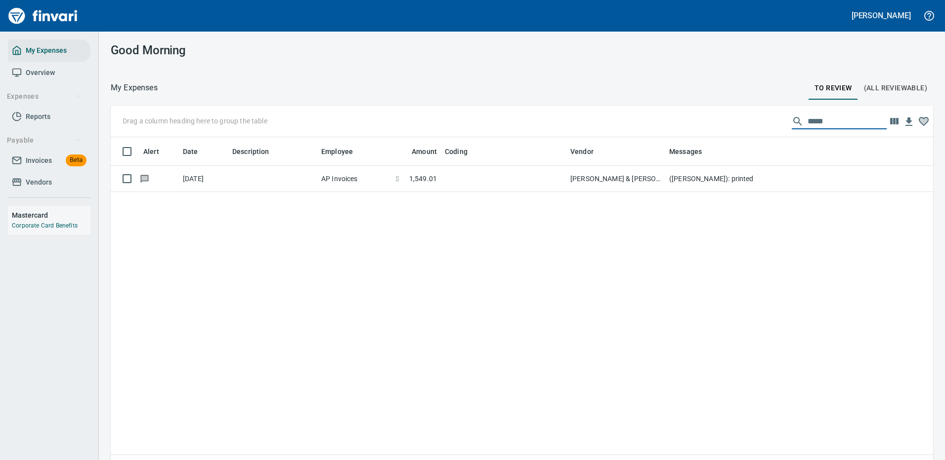
drag, startPoint x: 817, startPoint y: 121, endPoint x: 757, endPoint y: 124, distance: 59.9
click at [757, 124] on div "Drag a column heading here to group the table *****" at bounding box center [522, 122] width 822 height 32
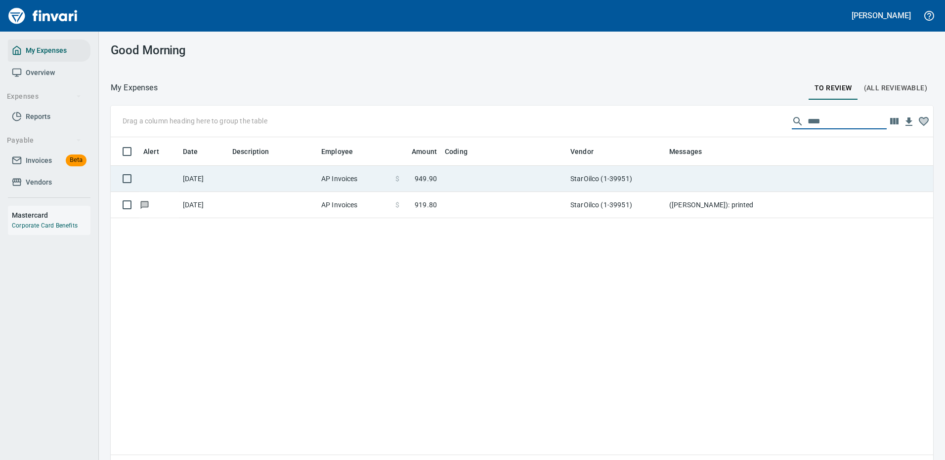
type input "****"
click at [703, 180] on td at bounding box center [862, 179] width 395 height 26
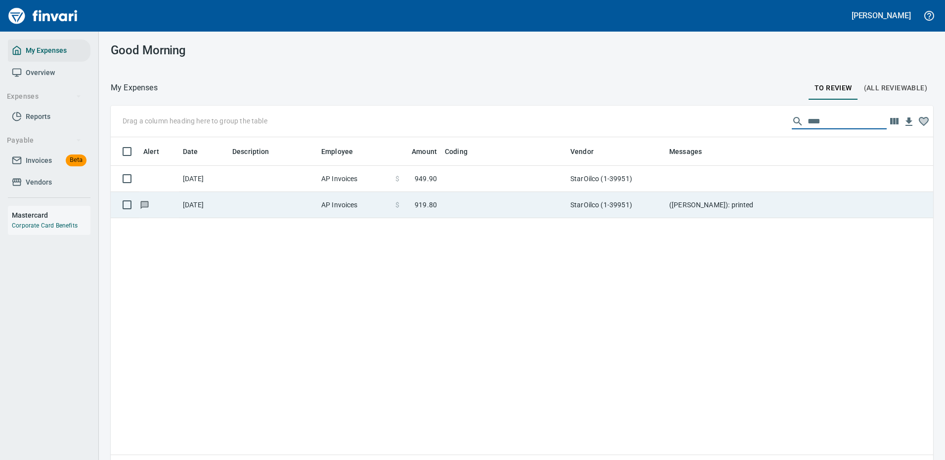
click at [704, 192] on td "([PERSON_NAME]): printed" at bounding box center [862, 205] width 395 height 26
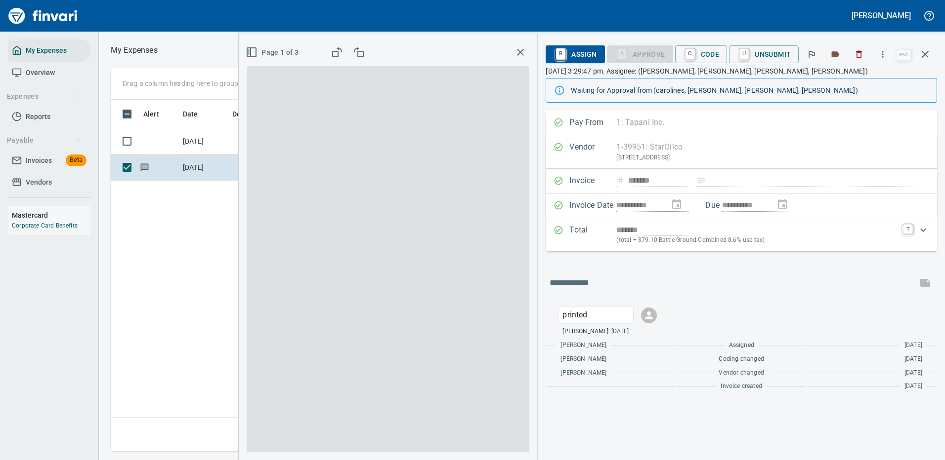
scroll to position [337, 568]
click at [886, 53] on icon "button" at bounding box center [882, 54] width 10 height 10
click at [854, 80] on span "Download" at bounding box center [880, 83] width 95 height 12
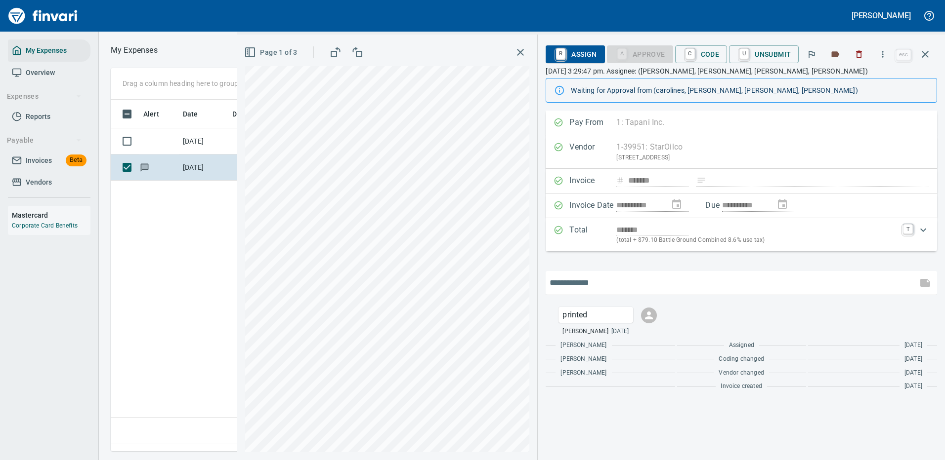
click at [597, 277] on input "text" at bounding box center [731, 283] width 364 height 16
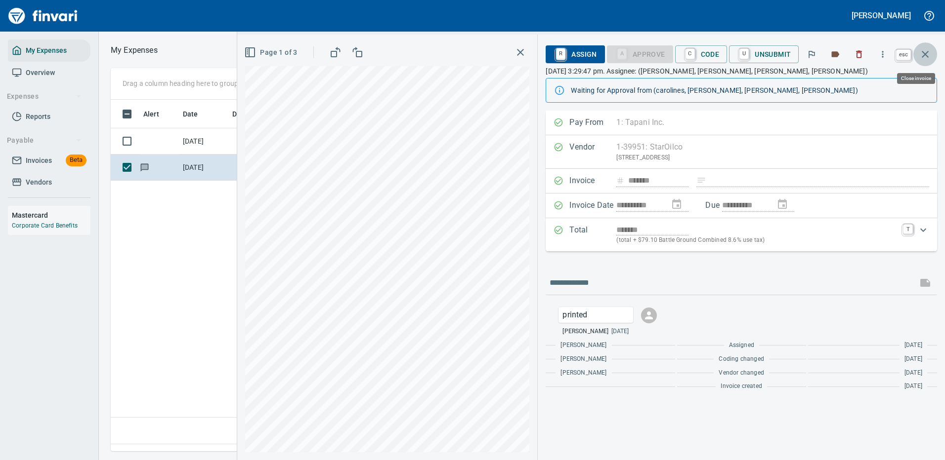
click at [923, 51] on icon "button" at bounding box center [925, 54] width 12 height 12
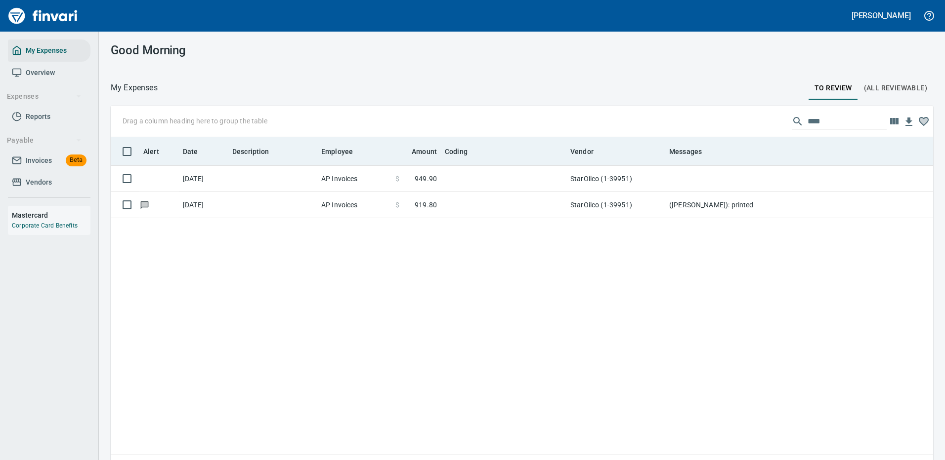
scroll to position [337, 807]
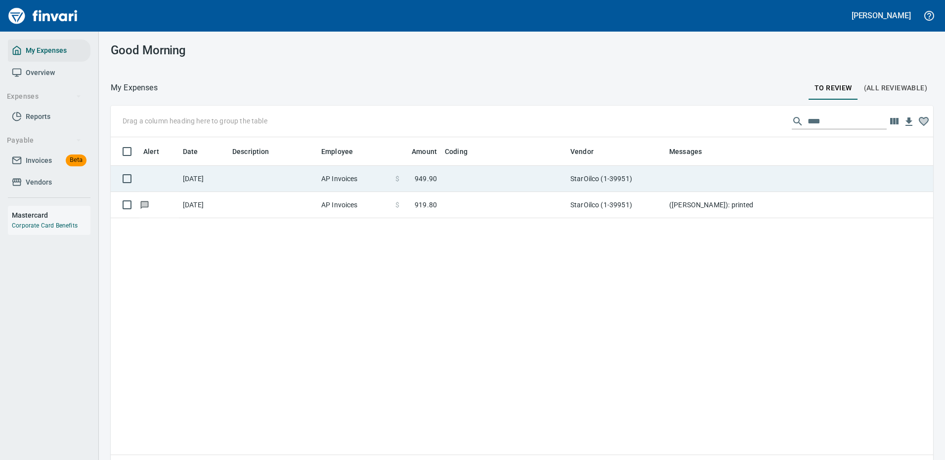
click at [684, 180] on td at bounding box center [862, 179] width 395 height 26
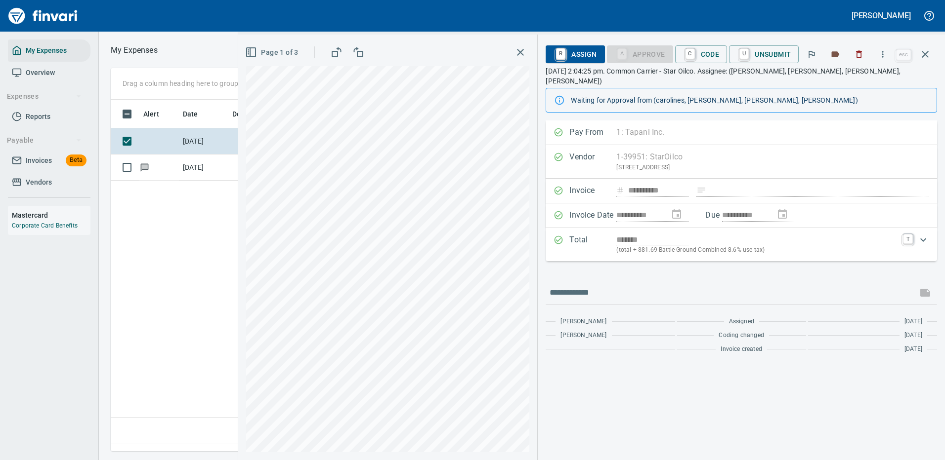
scroll to position [337, 568]
click at [884, 51] on icon "button" at bounding box center [882, 54] width 10 height 10
click at [844, 84] on span "Download" at bounding box center [880, 83] width 95 height 12
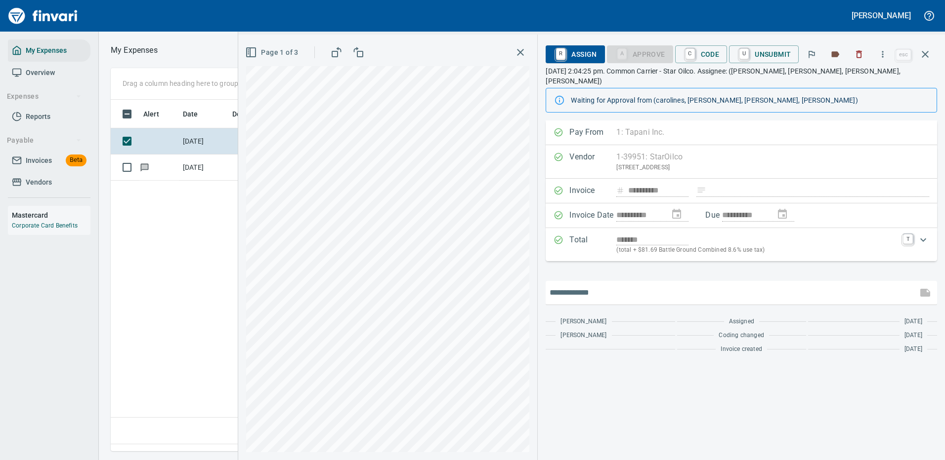
click at [578, 285] on input "text" at bounding box center [731, 293] width 364 height 16
type input "*******"
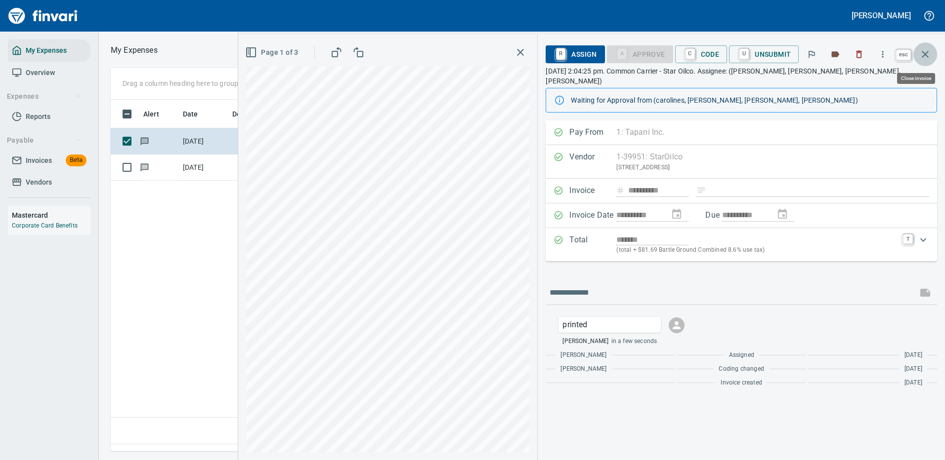
click at [928, 54] on icon "button" at bounding box center [925, 54] width 12 height 12
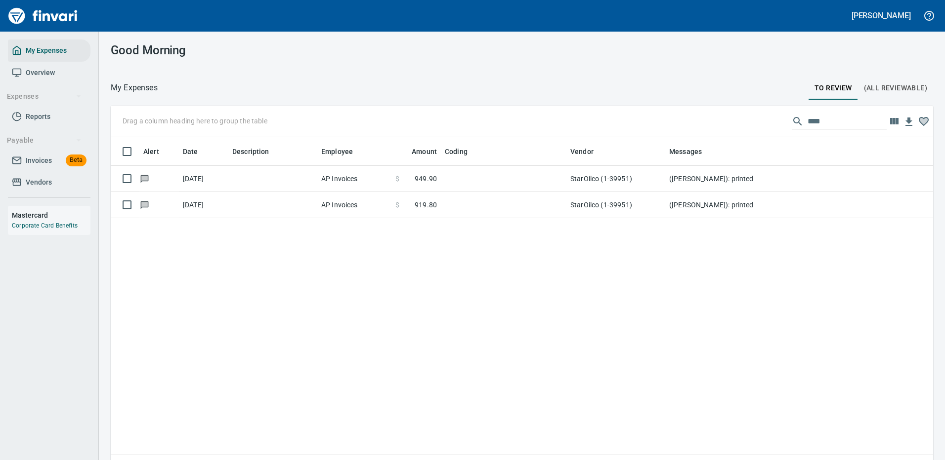
scroll to position [337, 807]
drag, startPoint x: 810, startPoint y: 117, endPoint x: 757, endPoint y: 123, distance: 53.7
click at [757, 123] on div "Drag a column heading here to group the table ****" at bounding box center [522, 122] width 822 height 32
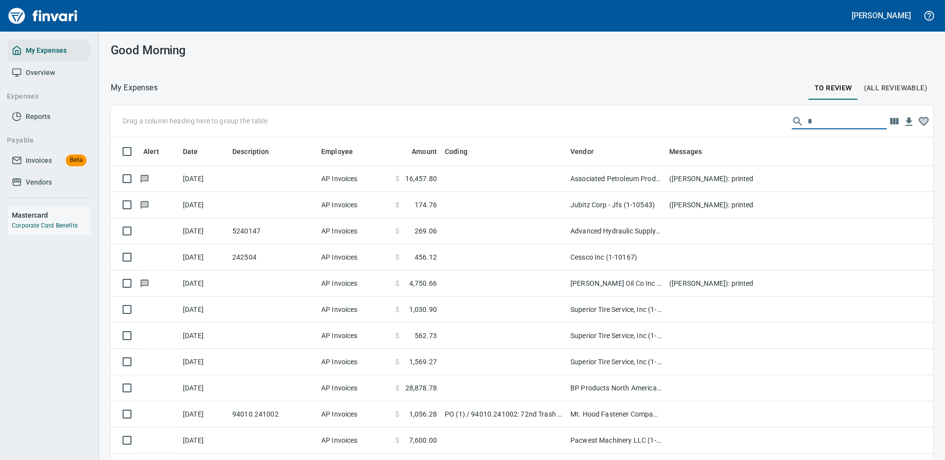
scroll to position [337, 800]
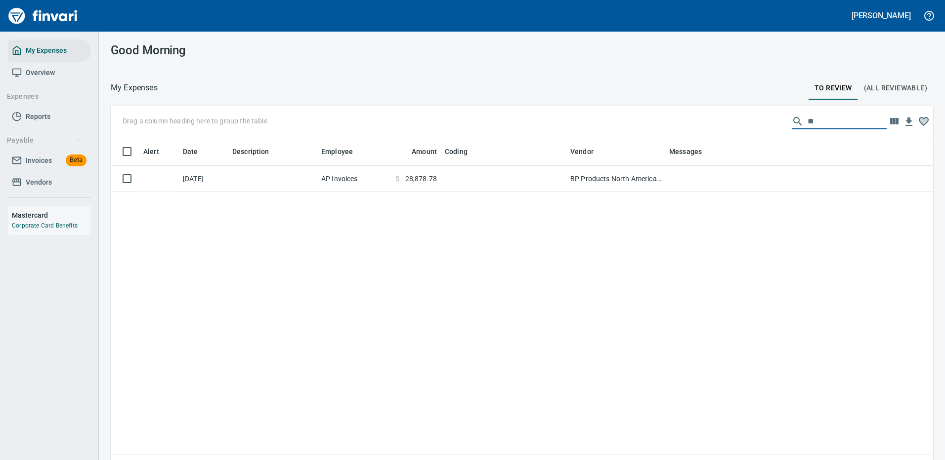
type input "**"
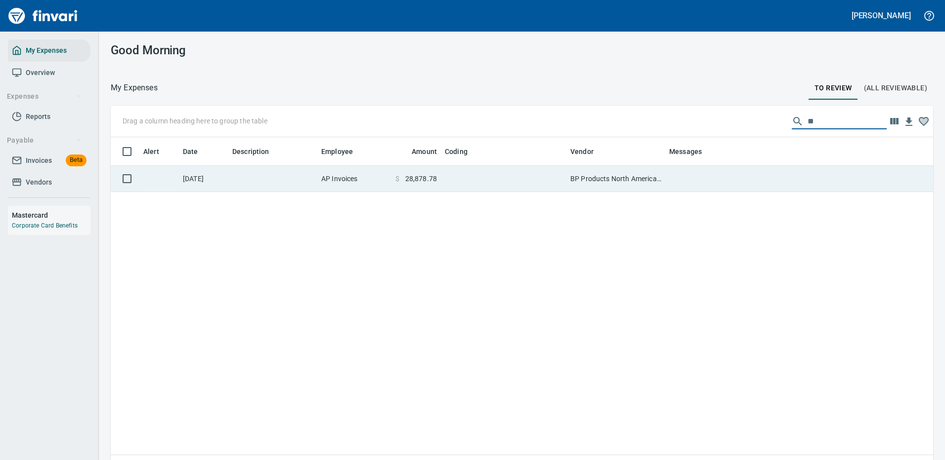
click at [648, 177] on td "BP Products North America Inc. (1-39953)" at bounding box center [615, 179] width 99 height 26
click at [648, 177] on div "Alert Date Description Employee Amount Coding Vendor Messages [DATE] AP Invoice…" at bounding box center [522, 309] width 822 height 345
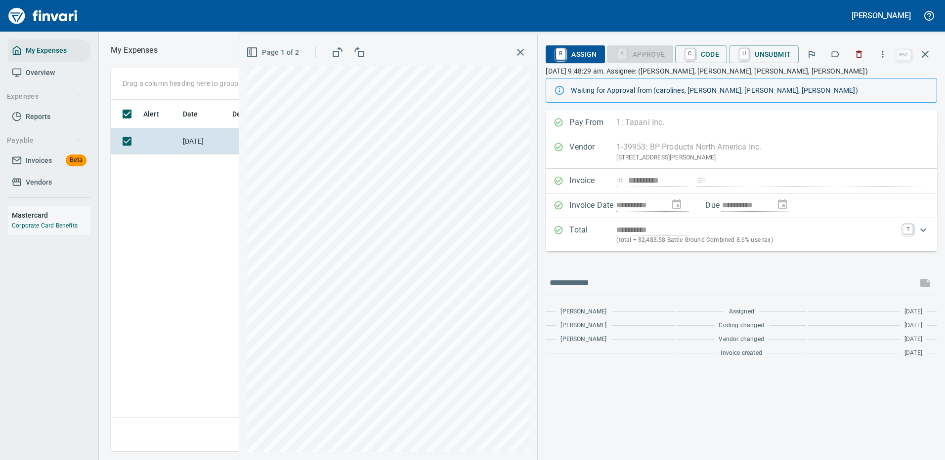
scroll to position [337, 568]
click at [882, 53] on icon "button" at bounding box center [882, 54] width 10 height 10
click at [839, 82] on span "Download" at bounding box center [880, 83] width 95 height 12
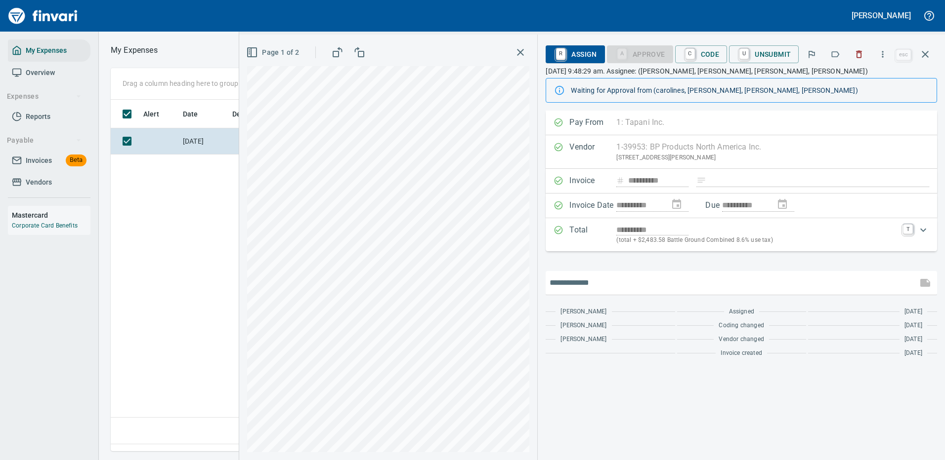
click at [612, 278] on input "text" at bounding box center [731, 283] width 364 height 16
type input "*******"
